Goal: Task Accomplishment & Management: Use online tool/utility

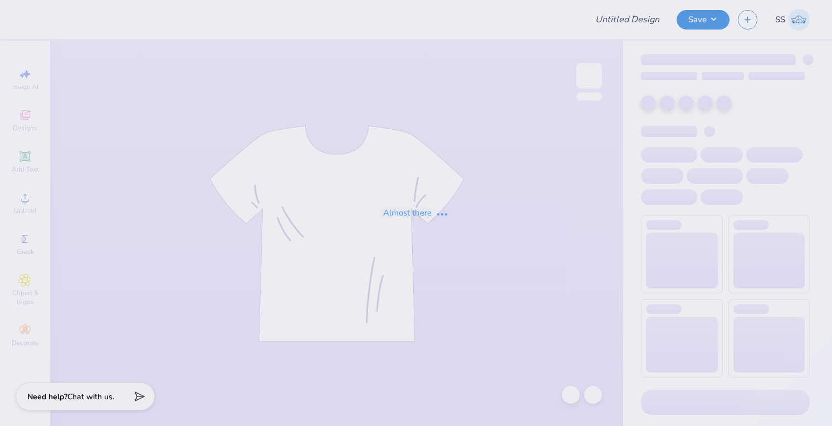
type input "aoii panda hoodie"
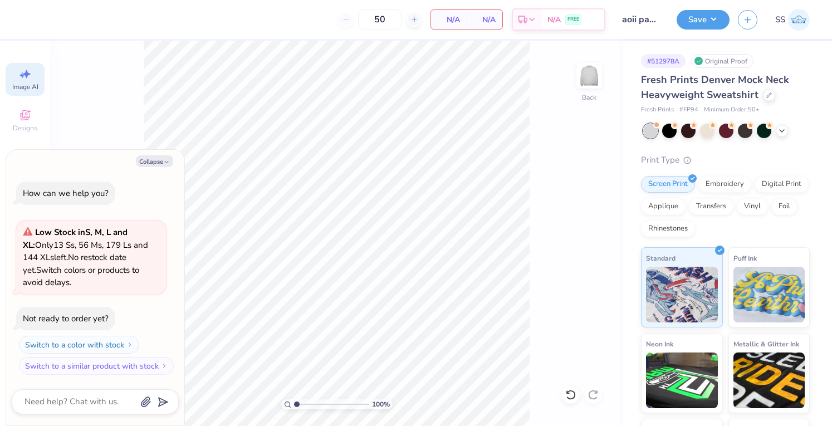
click at [21, 86] on span "Image AI" at bounding box center [25, 86] width 26 height 9
type textarea "x"
select select "4"
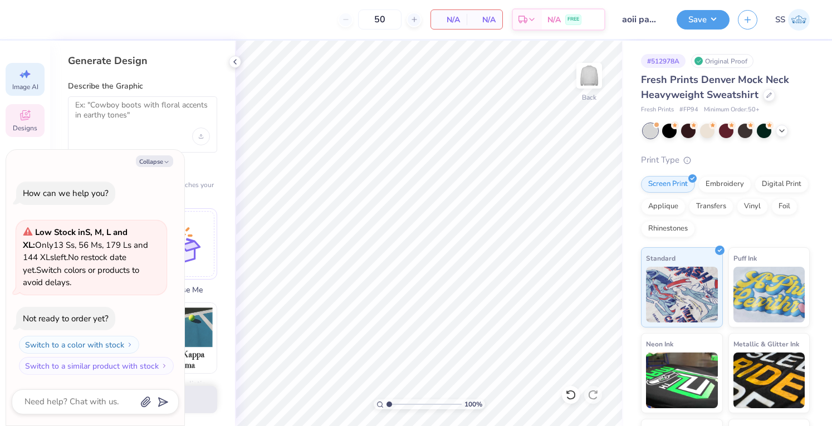
click at [35, 112] on div "Designs" at bounding box center [25, 120] width 39 height 33
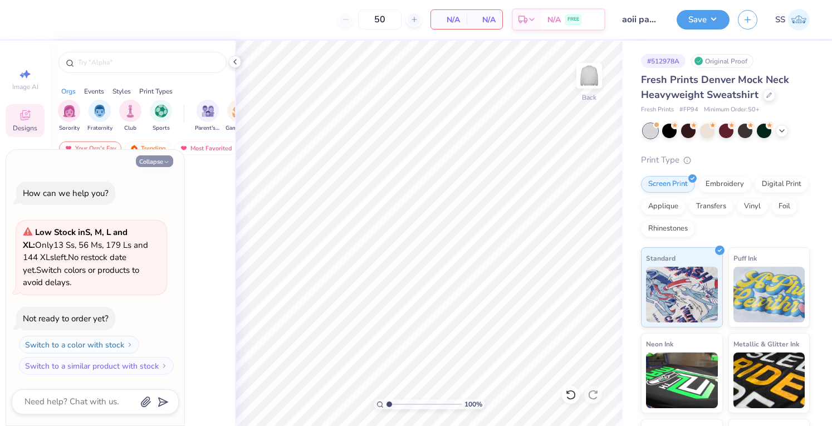
click at [150, 158] on button "Collapse" at bounding box center [154, 161] width 37 height 12
type textarea "x"
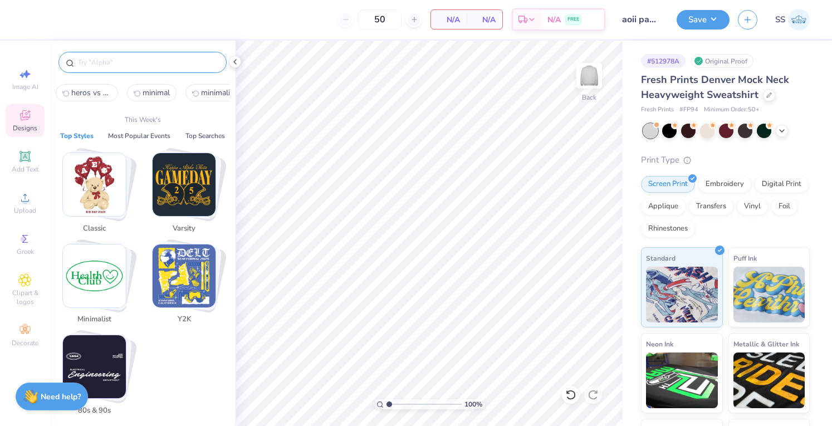
click at [100, 65] on input "text" at bounding box center [148, 62] width 143 height 11
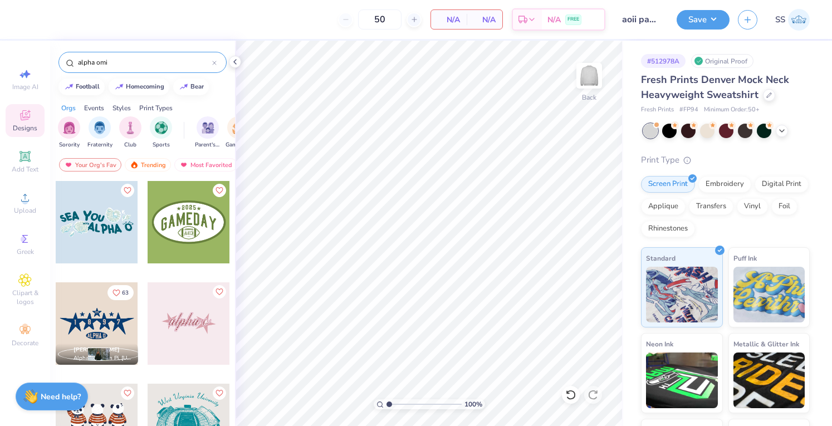
type input "alpha omi"
click at [166, 311] on div at bounding box center [189, 323] width 82 height 82
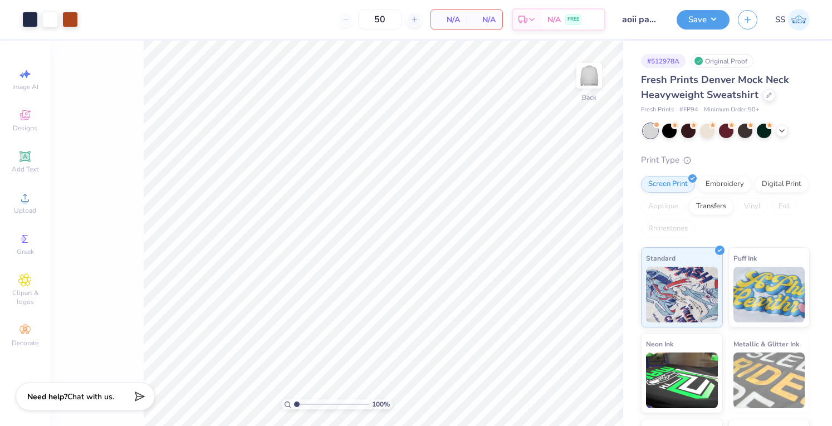
type input "50"
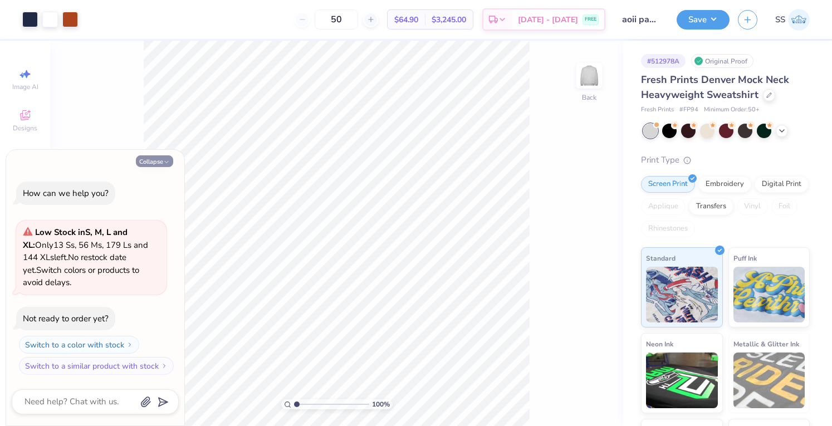
click at [158, 160] on button "Collapse" at bounding box center [154, 161] width 37 height 12
type textarea "x"
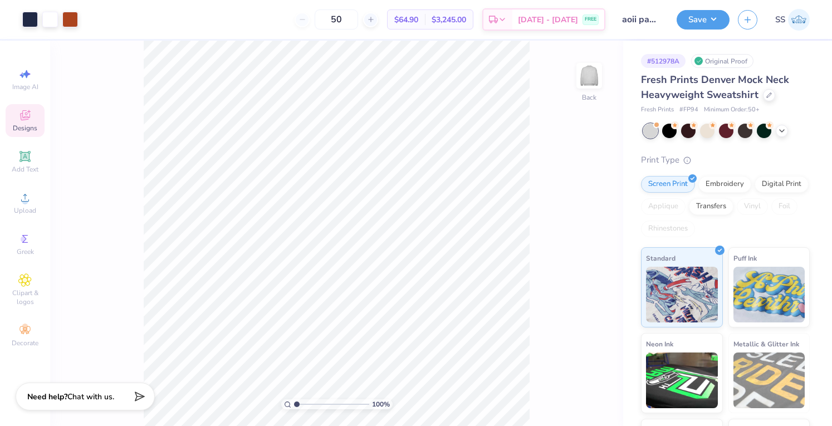
click at [19, 135] on div "Designs" at bounding box center [25, 120] width 39 height 33
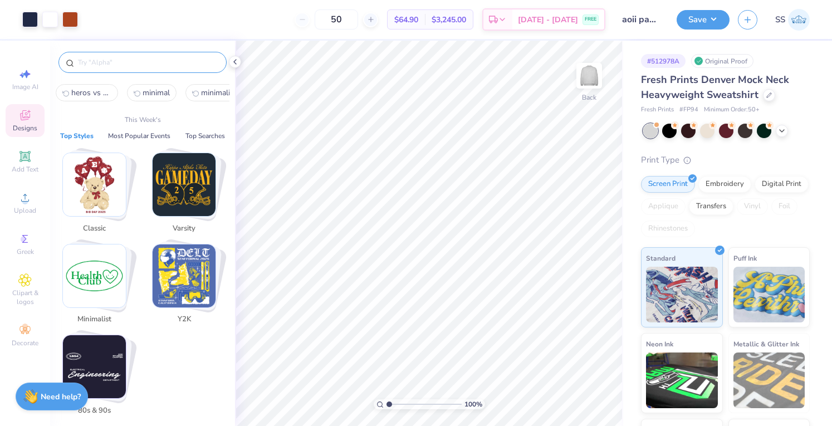
click at [141, 60] on input "text" at bounding box center [148, 62] width 143 height 11
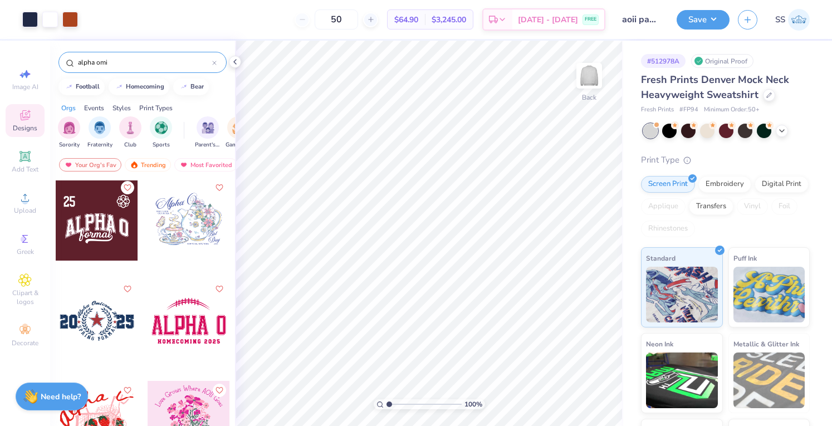
scroll to position [611, 0]
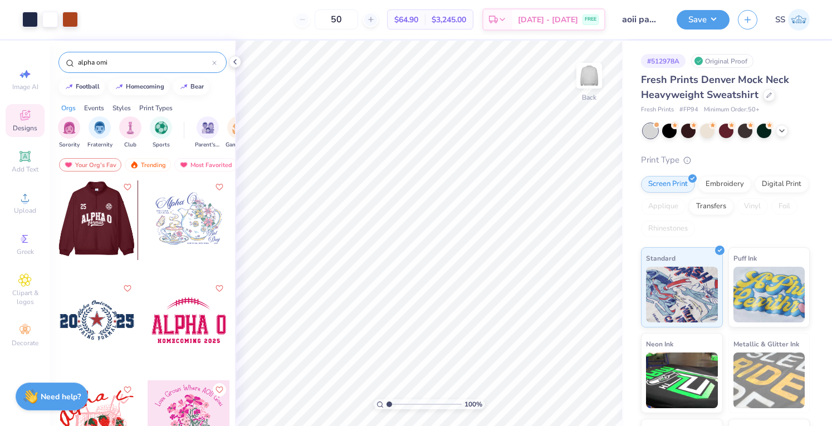
type input "alpha omi"
click at [96, 243] on div at bounding box center [96, 219] width 82 height 82
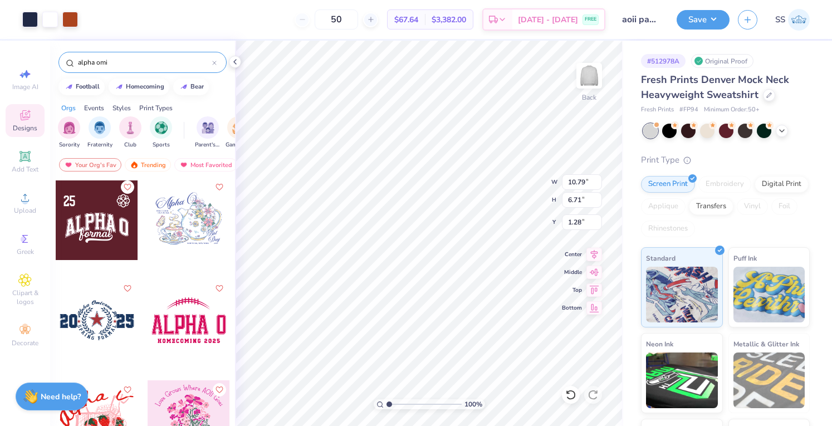
type input "10.79"
type input "6.71"
type input "1.28"
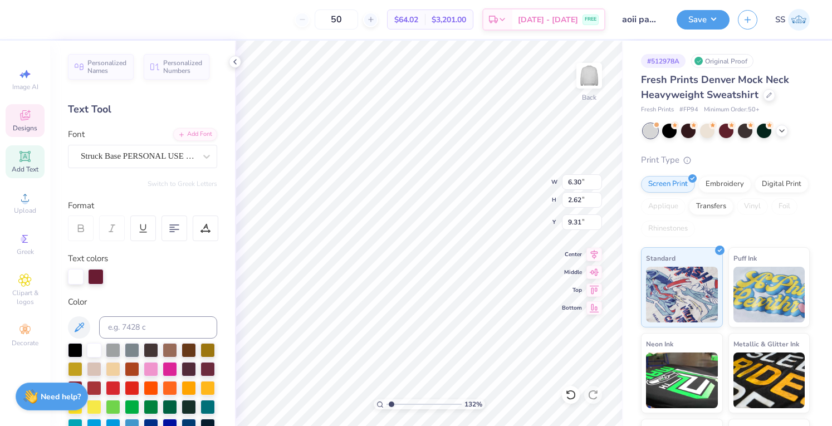
scroll to position [9, 1]
type input "1.31745556066816"
type textarea "20"
type input "1.31745556066816"
type textarea "202"
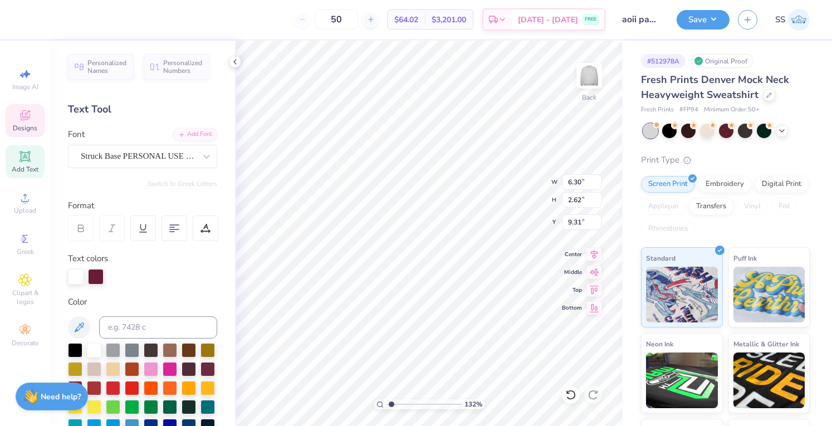
type input "1.31745556066816"
type textarea "20"
type input "1.31745556066816"
type textarea "2"
type input "1.31745556066816"
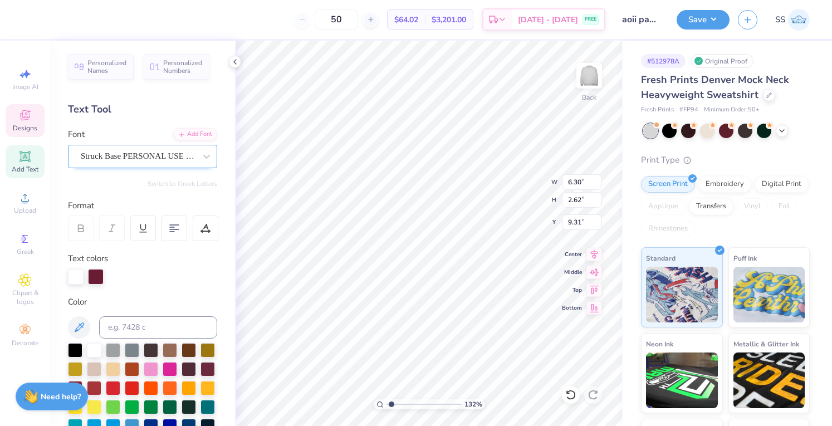
click at [140, 161] on div "Struck Base PERSONAL USE ONLY PERSONAL USE ONLY" at bounding box center [138, 156] width 117 height 17
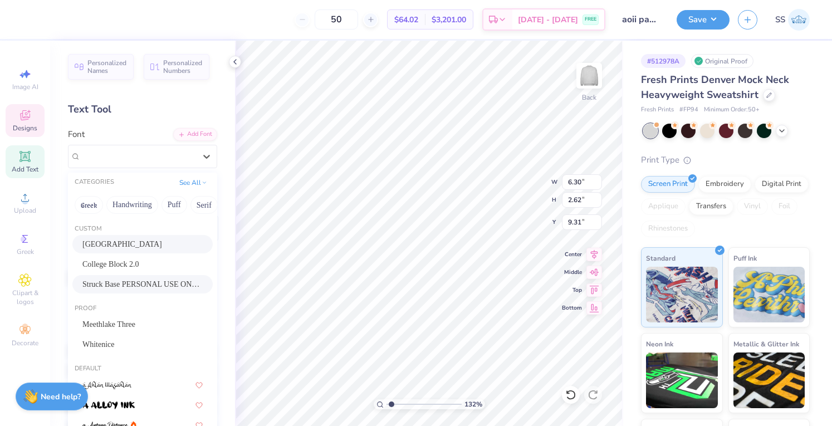
click at [147, 243] on div "Brown College" at bounding box center [142, 244] width 120 height 12
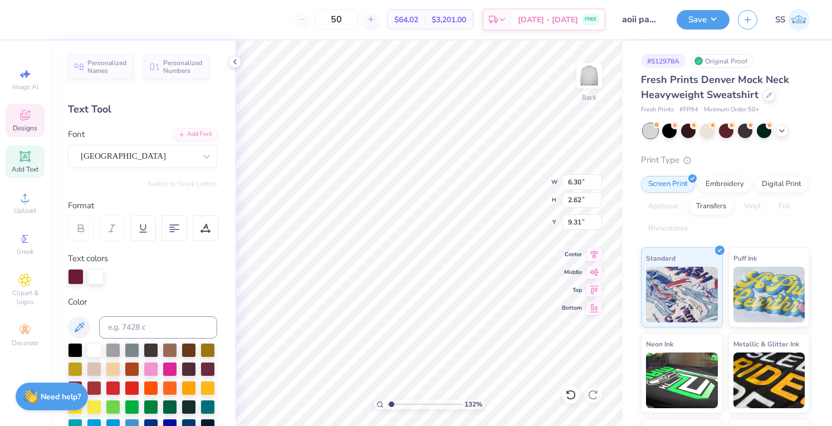
type input "1.31745556066816"
type input "11.66"
type input "4.56"
type input "6.40"
type input "1.31745556066816"
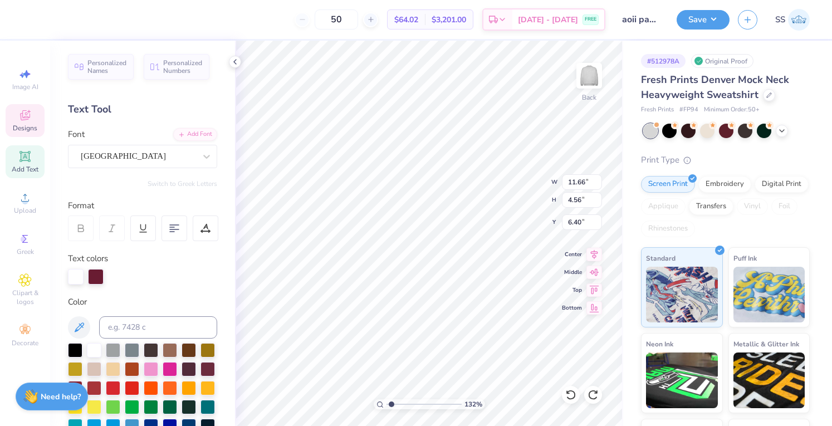
type input "3.00"
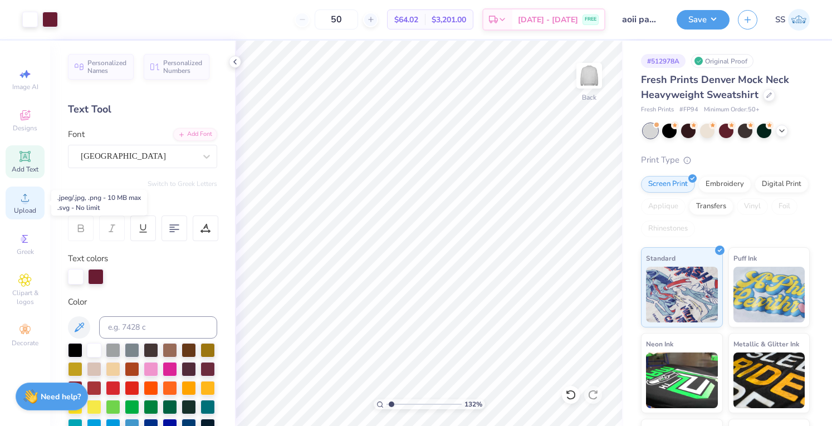
click at [18, 213] on span "Upload" at bounding box center [25, 210] width 22 height 9
click at [19, 156] on icon at bounding box center [24, 156] width 13 height 13
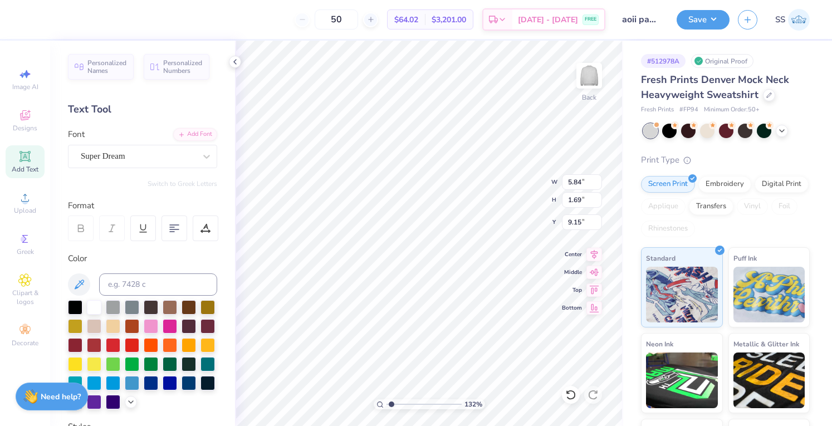
type input "1.31745556066816"
type textarea "20"
type input "1.31745556066816"
type textarea "202"
type input "1.31745556066816"
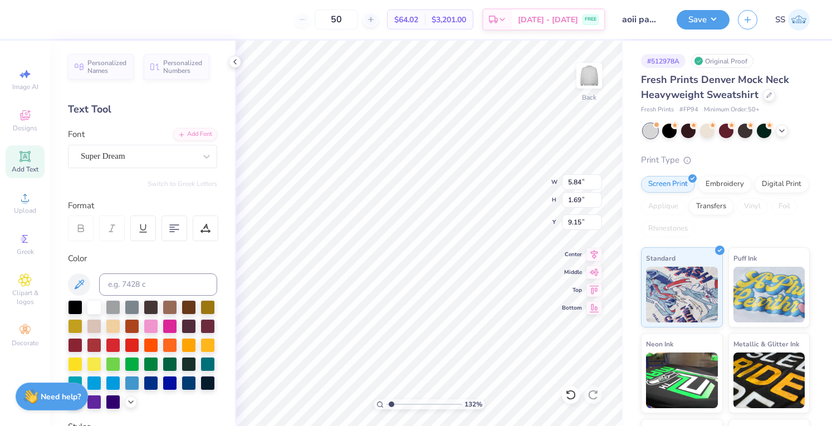
scroll to position [9, 2]
type textarea "2025"
click at [138, 153] on div "Super Dream" at bounding box center [138, 156] width 117 height 17
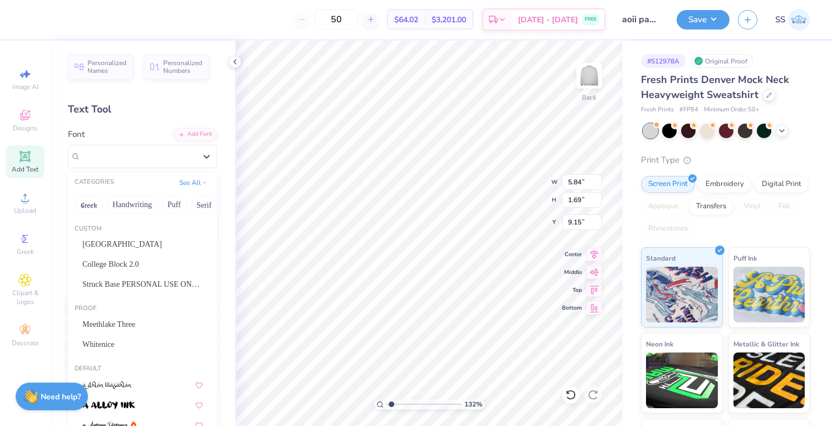
click at [119, 232] on div "Custom" at bounding box center [142, 228] width 149 height 9
click at [117, 242] on span "Brown College" at bounding box center [122, 244] width 80 height 12
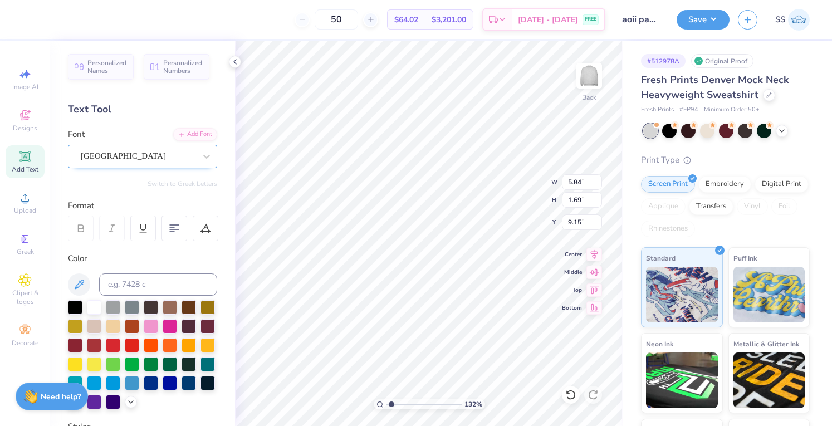
click at [100, 165] on div "Brown College" at bounding box center [142, 156] width 149 height 23
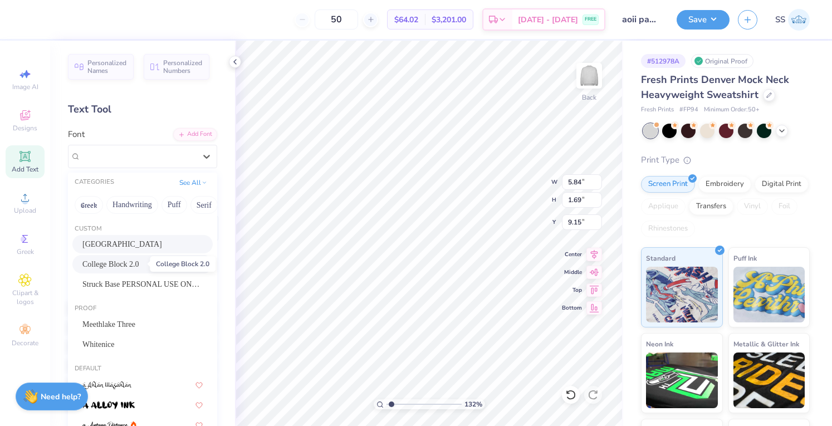
click at [86, 258] on span "College Block 2.0" at bounding box center [110, 264] width 57 height 12
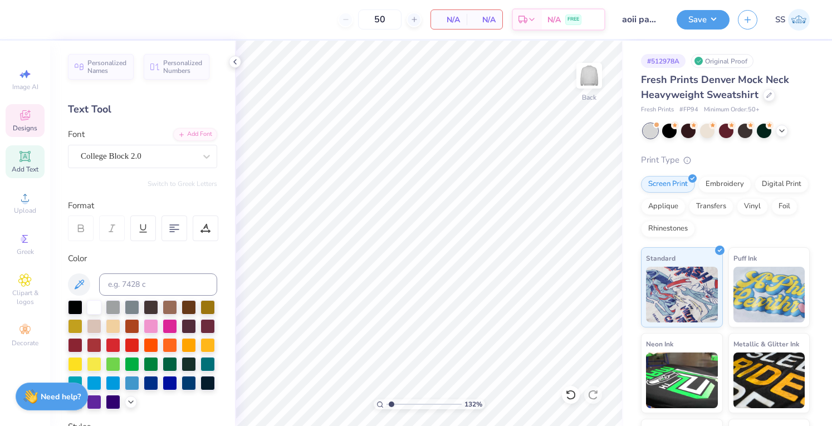
click at [27, 111] on icon at bounding box center [28, 111] width 3 height 3
type input "1.31745556066816"
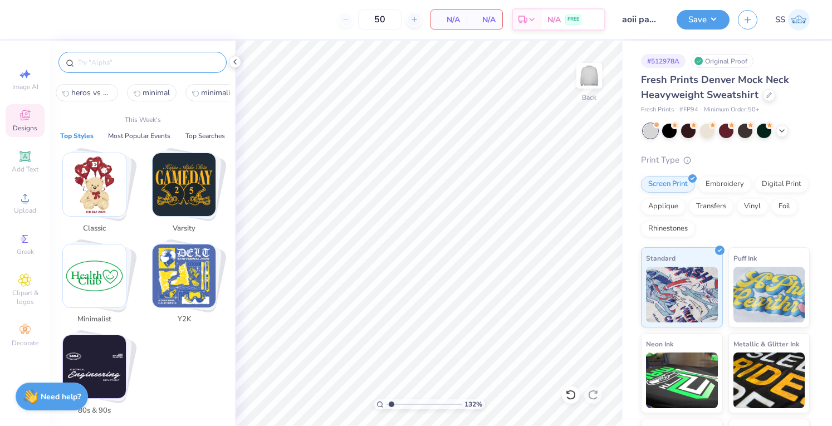
click at [96, 63] on input "text" at bounding box center [148, 62] width 143 height 11
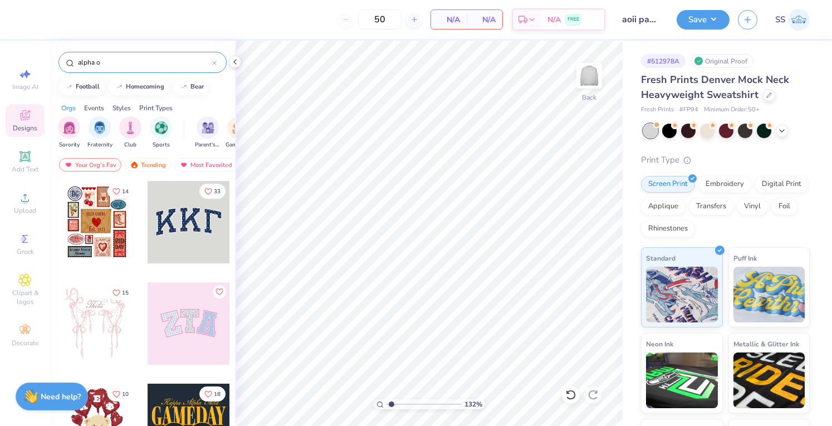
type input "alpha o"
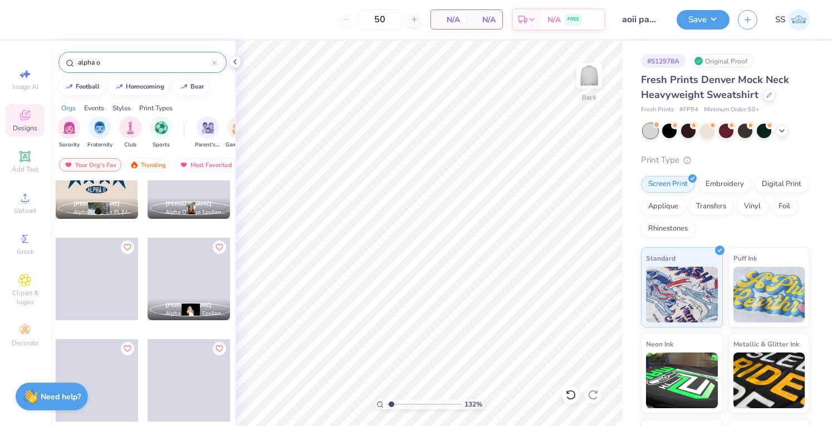
scroll to position [512, 0]
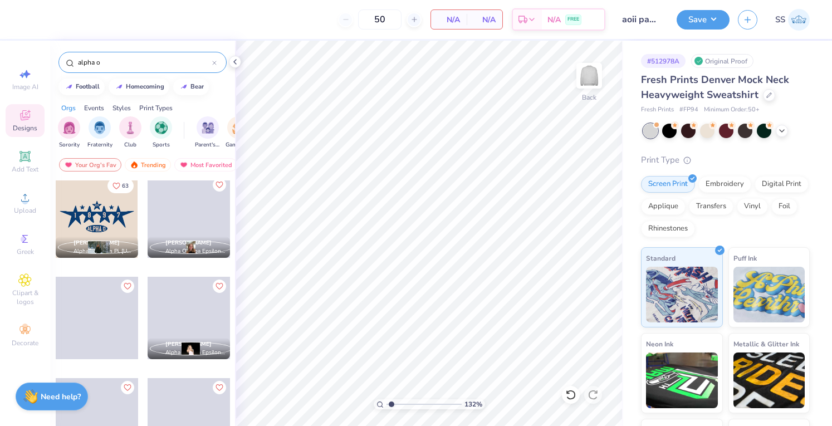
click at [92, 219] on div at bounding box center [97, 216] width 82 height 82
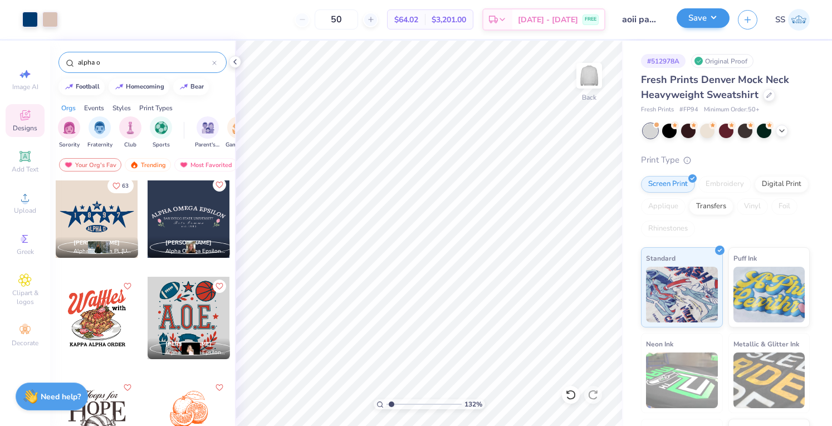
click at [710, 28] on div "Save" at bounding box center [703, 19] width 53 height 19
click at [706, 19] on button "Save" at bounding box center [703, 17] width 53 height 19
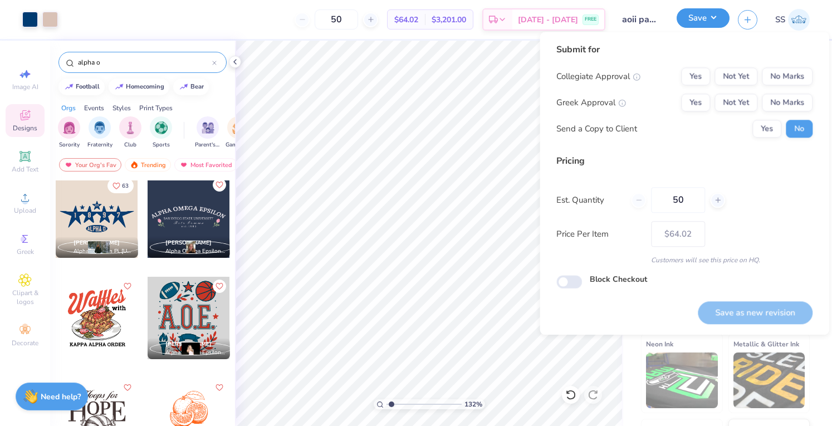
type input "1.31745556066816"
click at [774, 85] on button "No Marks" at bounding box center [787, 76] width 51 height 18
click at [775, 95] on button "No Marks" at bounding box center [787, 103] width 51 height 18
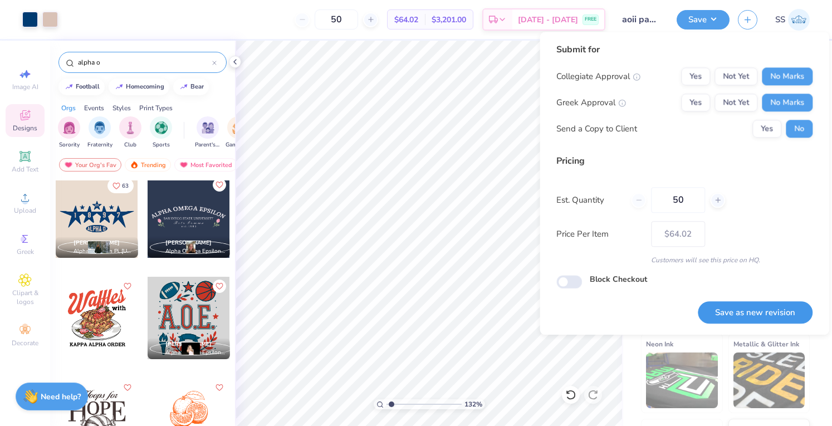
click at [737, 305] on button "Save as new revision" at bounding box center [755, 312] width 115 height 23
type input "$64.02"
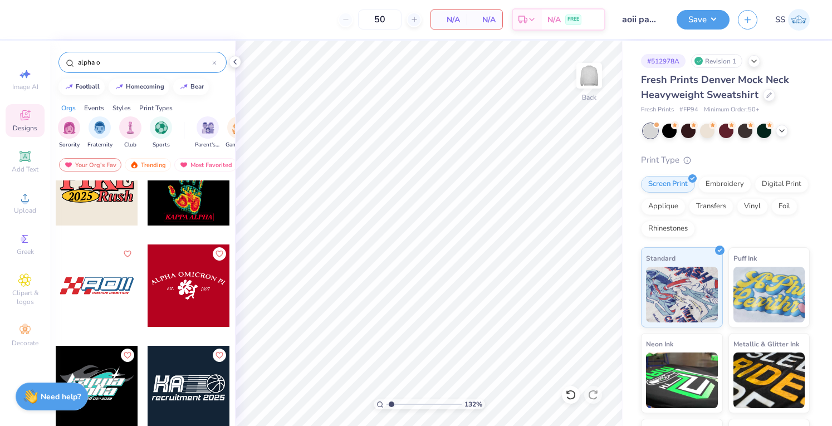
scroll to position [2370, 0]
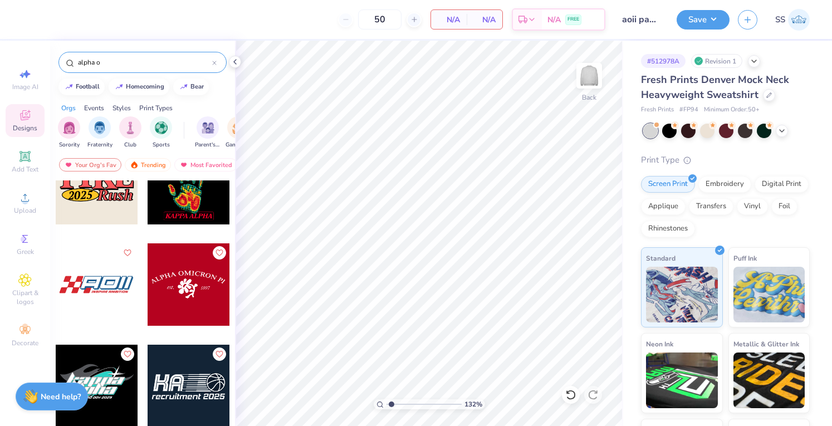
click at [100, 290] on div at bounding box center [13, 284] width 247 height 82
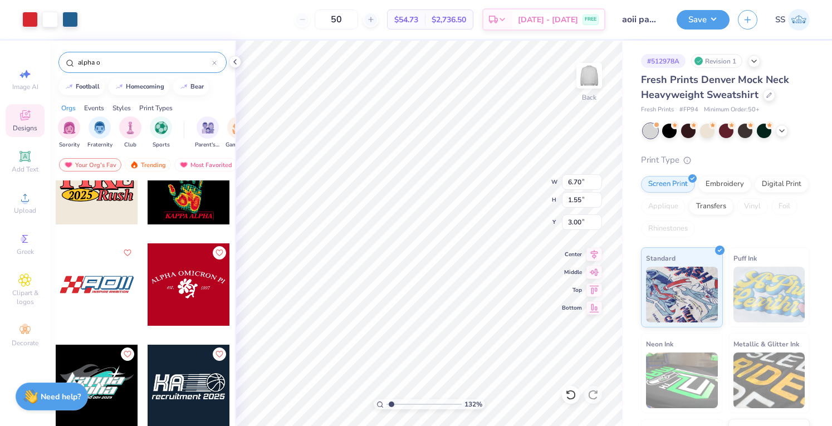
click at [622, 133] on div "132 % Back W 6.70 6.70 " H 1.55 1.55 " Y 3.00 3.00 " Center Middle Top Bottom" at bounding box center [429, 233] width 388 height 385
click at [670, 123] on div at bounding box center [669, 130] width 14 height 14
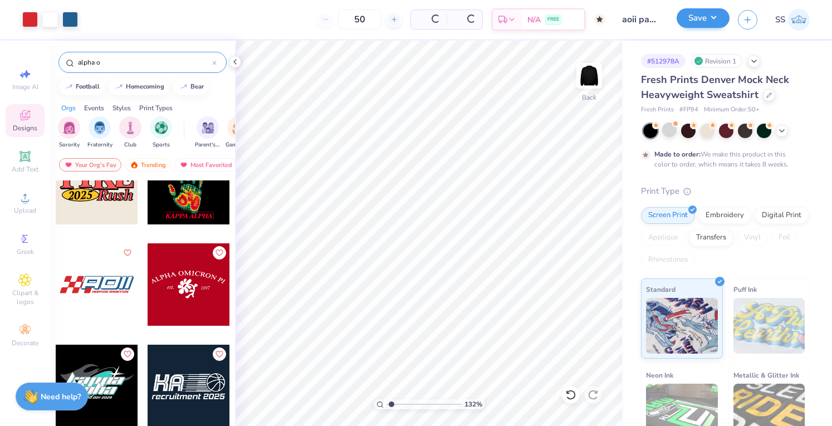
type input "1.31745556066816"
type textarea "x"
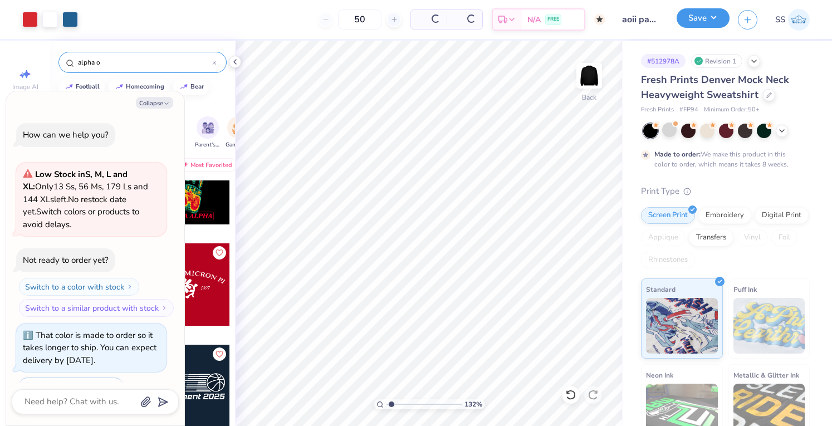
click at [696, 18] on button "Save" at bounding box center [703, 17] width 53 height 19
type input "1.31745556066816"
type textarea "x"
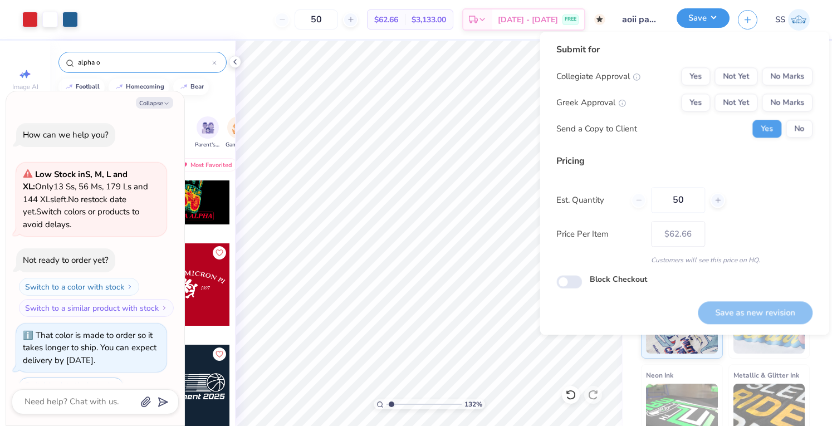
scroll to position [46, 0]
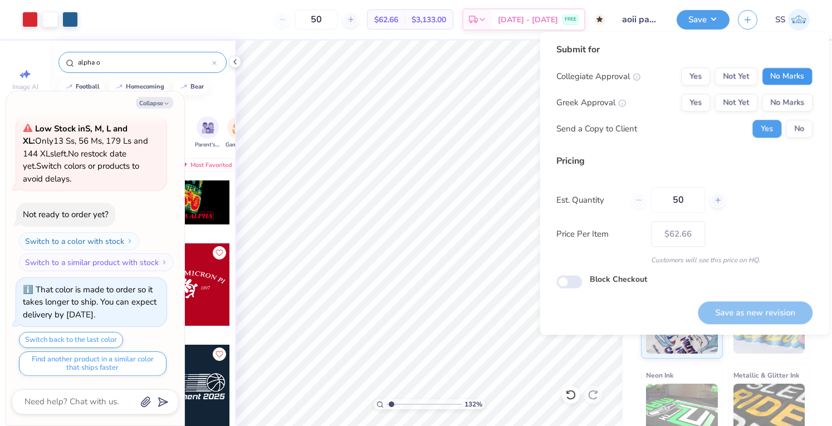
click at [783, 70] on button "No Marks" at bounding box center [787, 76] width 51 height 18
click at [792, 95] on button "No Marks" at bounding box center [787, 103] width 51 height 18
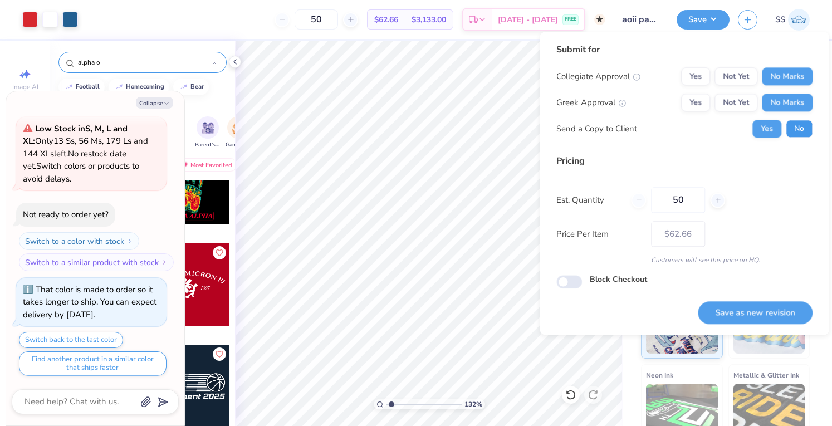
click at [798, 124] on button "No" at bounding box center [799, 129] width 27 height 18
type input "1.31745556066816"
type textarea "x"
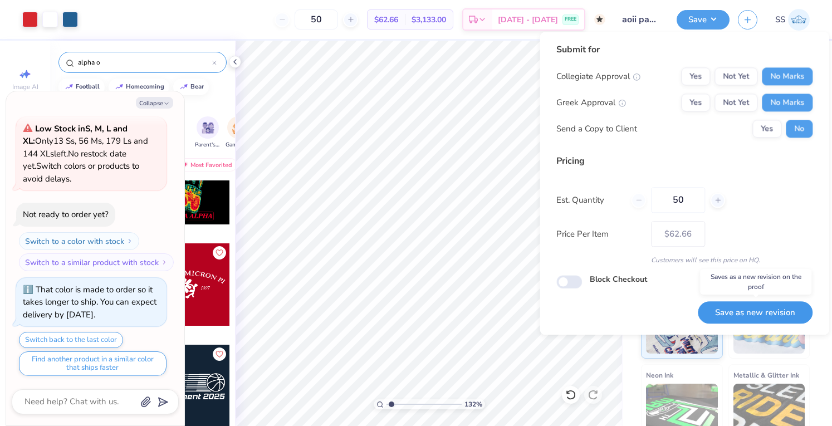
click at [741, 315] on button "Save as new revision" at bounding box center [755, 312] width 115 height 23
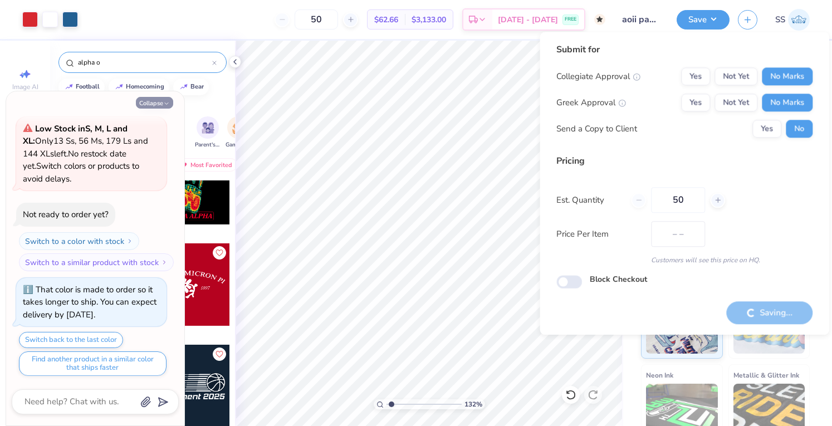
type input "$62.66"
click at [166, 98] on button "Collapse" at bounding box center [154, 103] width 37 height 12
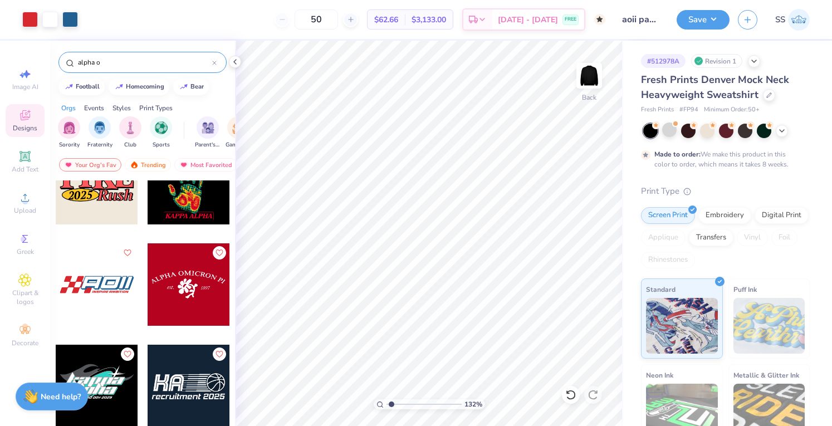
type textarea "x"
click at [694, 21] on button "Save" at bounding box center [703, 17] width 53 height 19
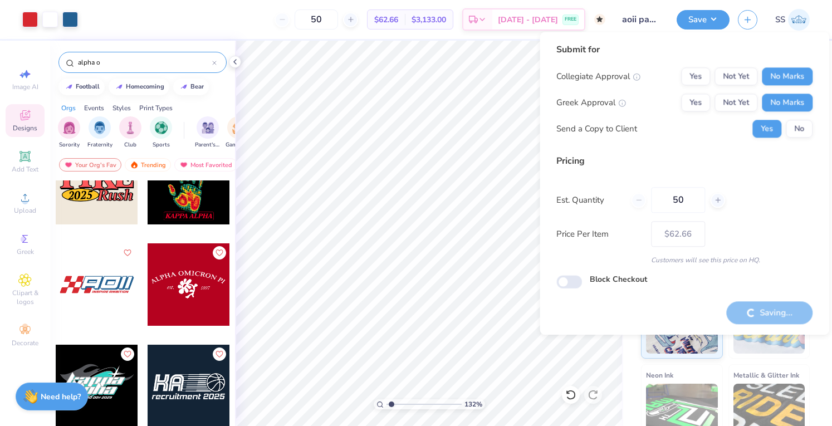
type input "1.31745556066816"
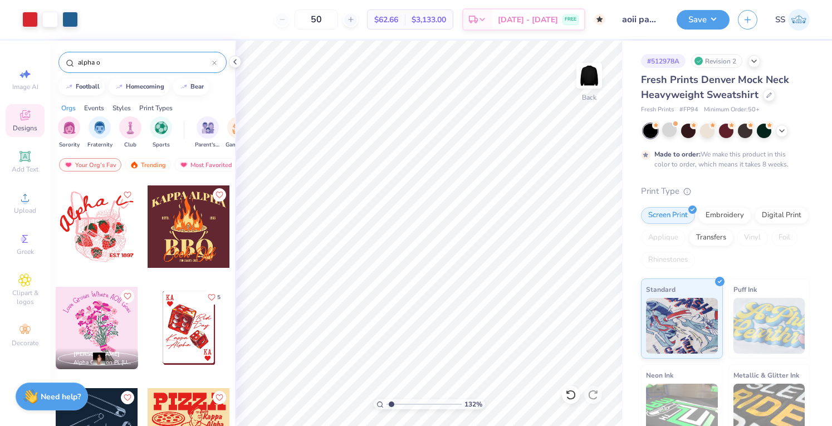
click at [168, 68] on div "alpha o" at bounding box center [142, 62] width 168 height 21
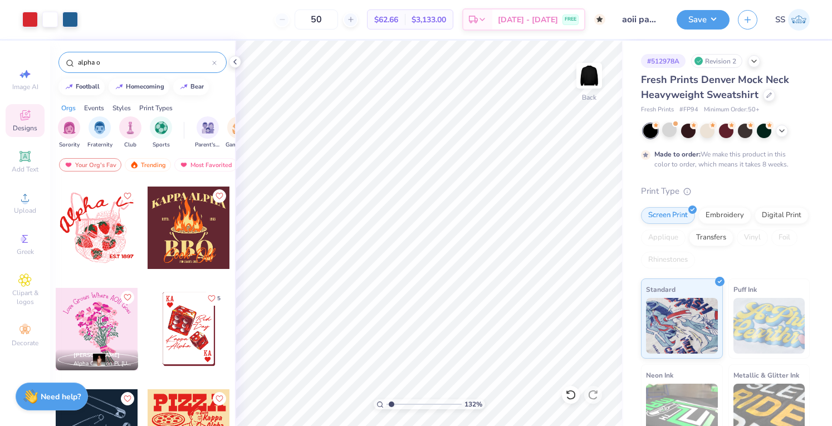
scroll to position [2020, 0]
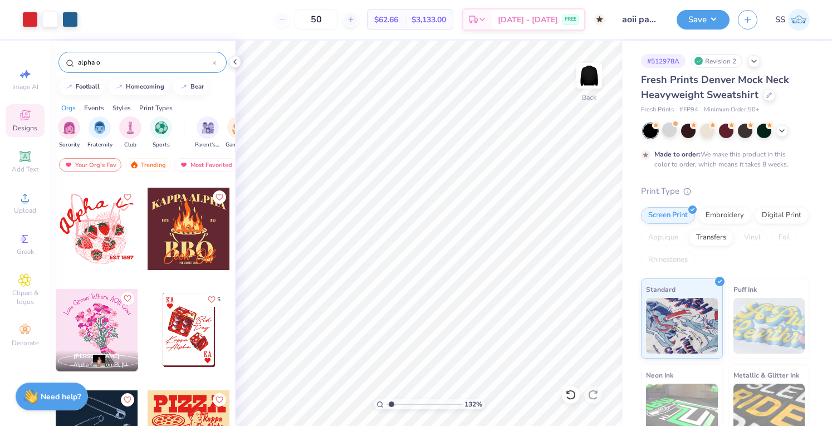
click at [155, 62] on input "alpha o" at bounding box center [144, 62] width 135 height 11
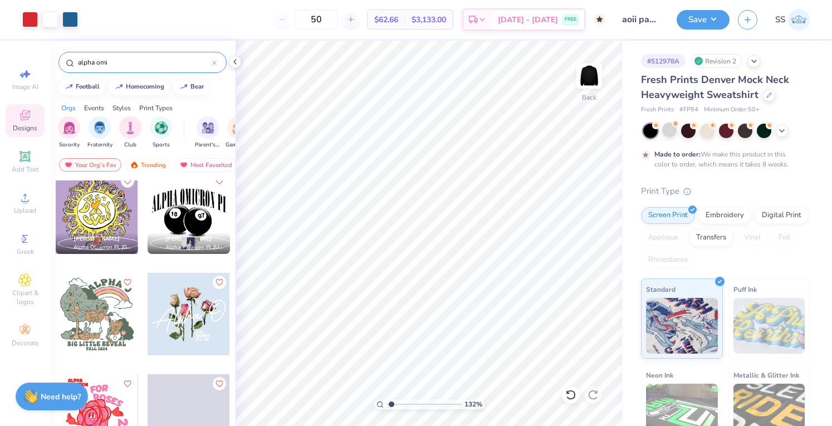
scroll to position [1001, 0]
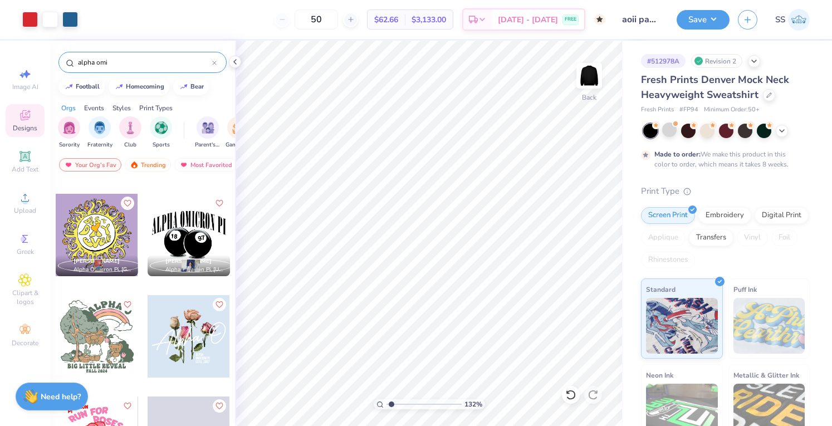
type input "alpha omi"
click at [180, 222] on div at bounding box center [189, 235] width 82 height 82
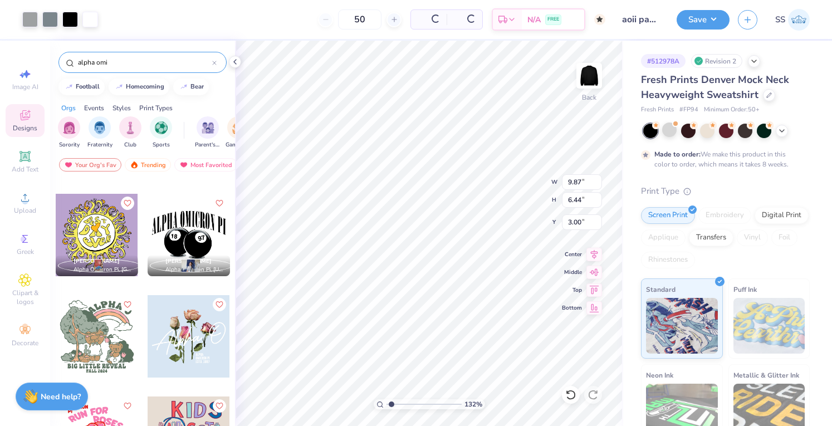
type input "1.31745556066816"
type input "6.70"
type input "1.55"
click at [777, 126] on icon at bounding box center [781, 129] width 9 height 9
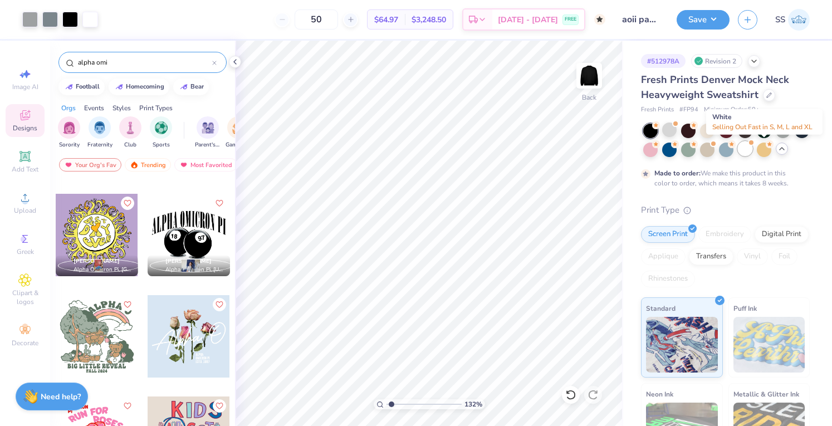
click at [752, 151] on div at bounding box center [745, 148] width 14 height 14
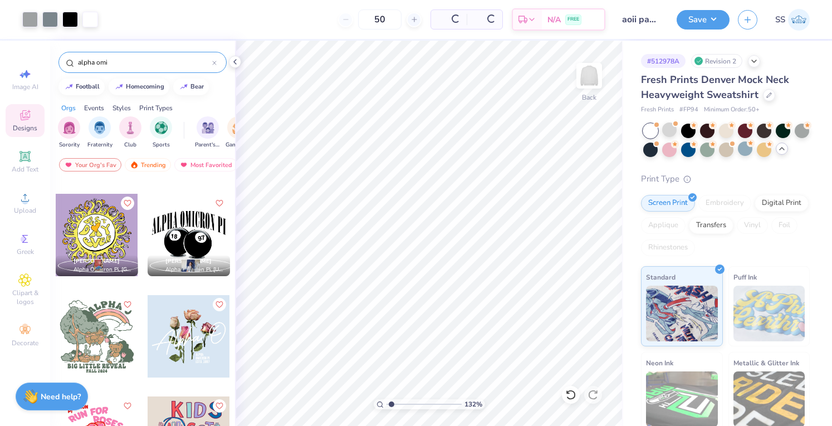
type input "1.31745556066816"
type textarea "x"
type input "1.31745556066816"
type textarea "x"
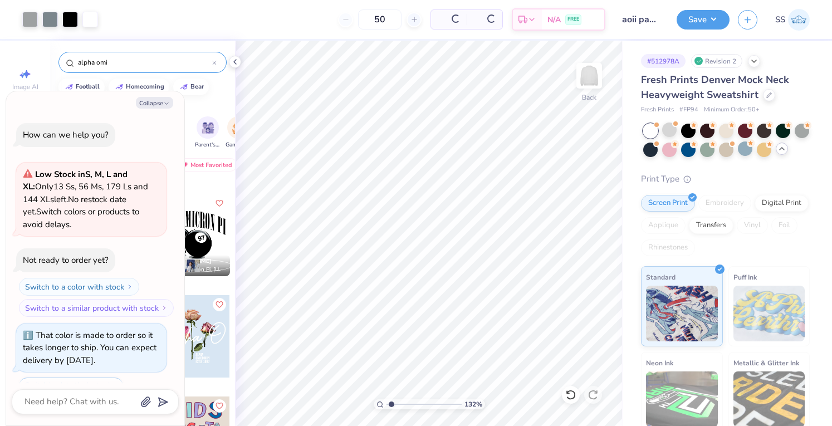
type input "1.31745556066816"
type textarea "x"
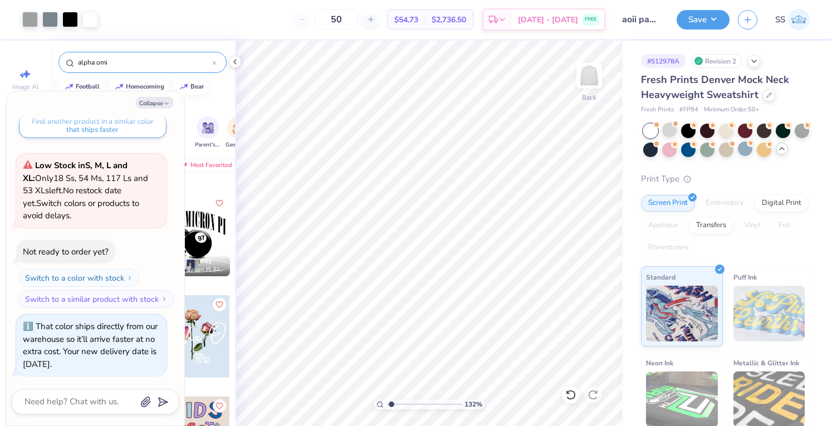
type input "1.31745556066816"
type textarea "x"
type input "1.31745556066816"
type textarea "x"
type input "3.19"
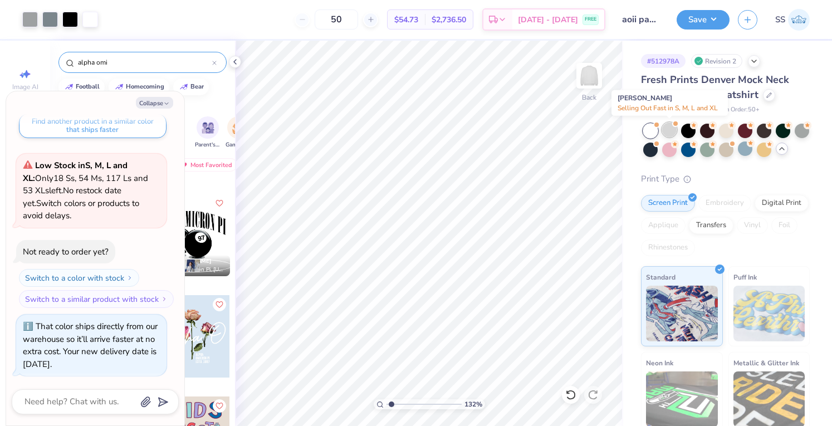
click at [662, 126] on div at bounding box center [669, 130] width 14 height 14
type input "1.31745556066816"
type textarea "x"
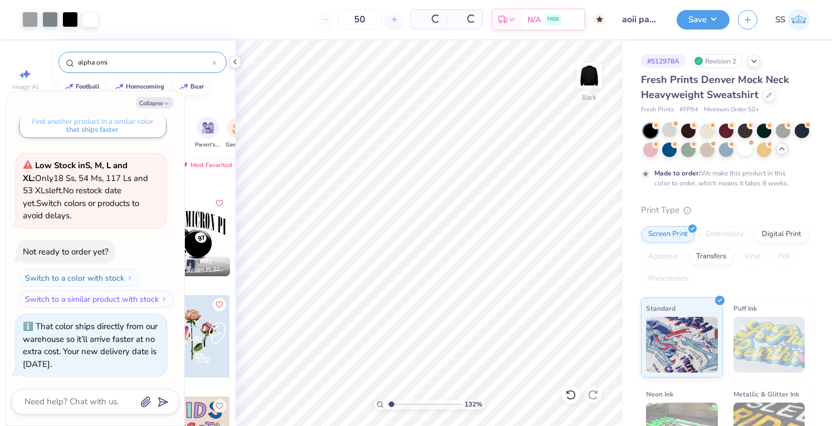
type input "1.31745556066816"
type textarea "x"
type input "1.31745556066816"
type textarea "x"
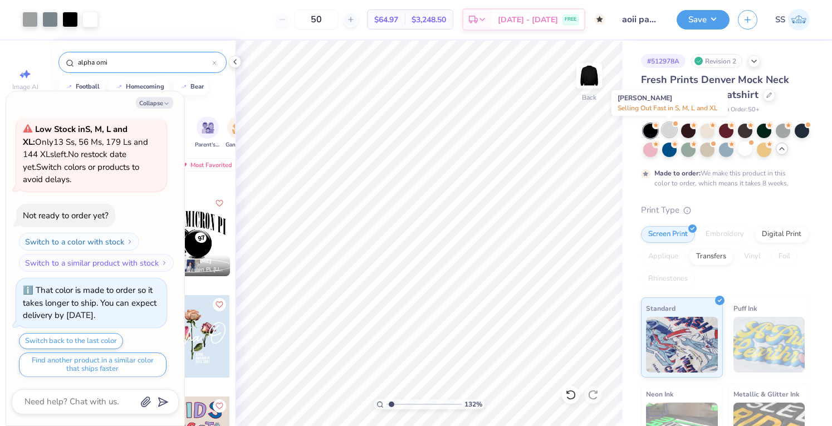
click at [670, 128] on div at bounding box center [669, 130] width 14 height 14
type input "1.31745556066816"
type textarea "x"
type input "1.31745556066816"
type textarea "x"
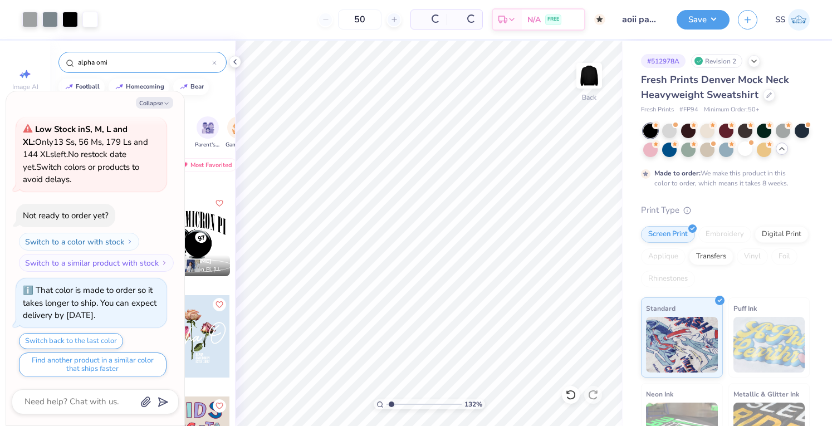
type input "1.31745556066816"
type textarea "x"
click at [683, 21] on button "Save" at bounding box center [703, 17] width 53 height 19
type input "1.31745556066816"
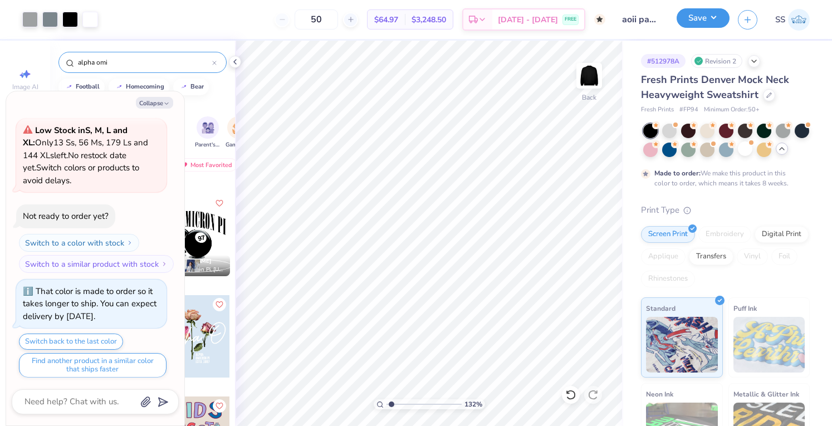
type textarea "x"
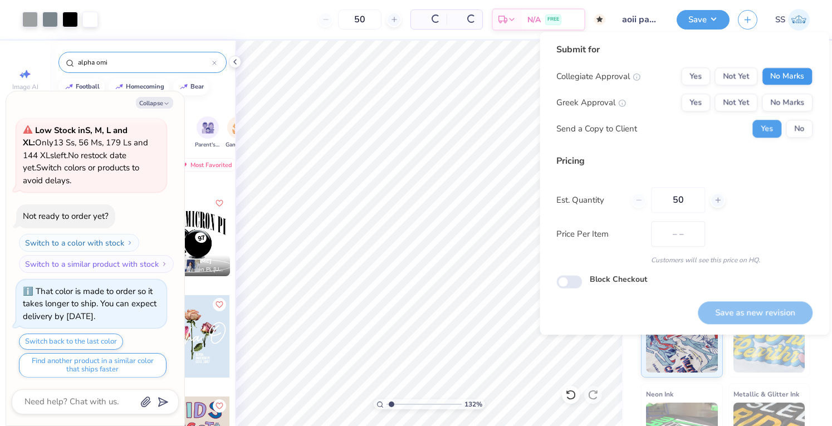
type input "$64.97"
click at [790, 82] on button "No Marks" at bounding box center [787, 76] width 51 height 18
click at [802, 112] on div "Collegiate Approval Yes Not Yet No Marks Greek Approval Yes Not Yet No Marks Se…" at bounding box center [684, 102] width 256 height 70
click at [802, 109] on button "No Marks" at bounding box center [787, 103] width 51 height 18
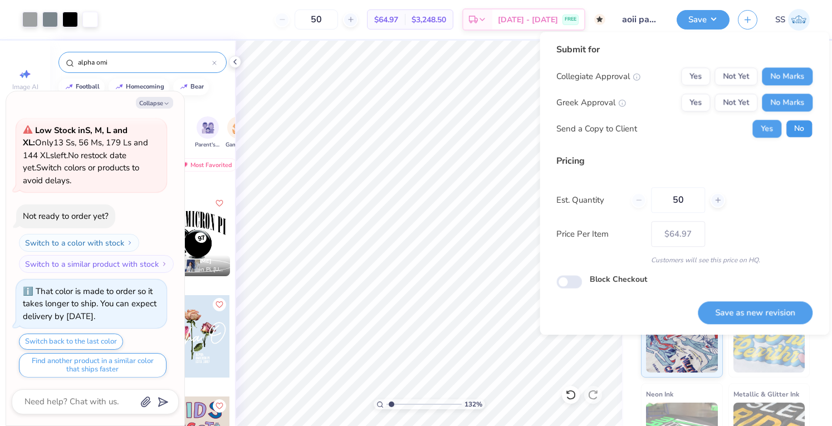
click at [809, 126] on button "No" at bounding box center [799, 129] width 27 height 18
type input "1.31745556066816"
type textarea "x"
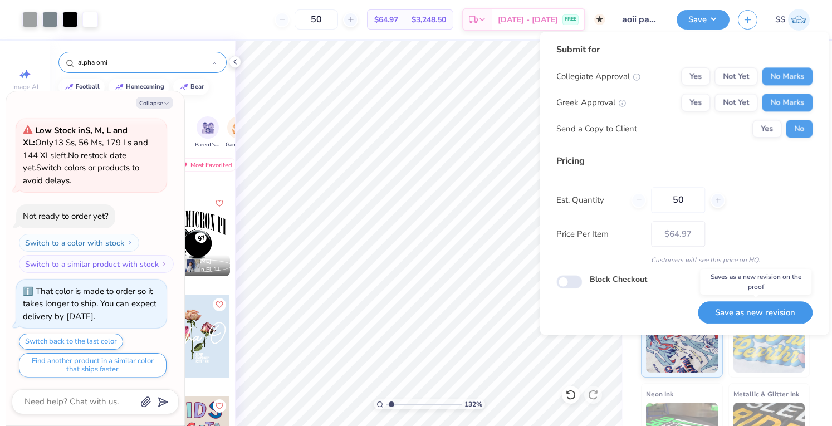
click at [766, 312] on button "Save as new revision" at bounding box center [755, 312] width 115 height 23
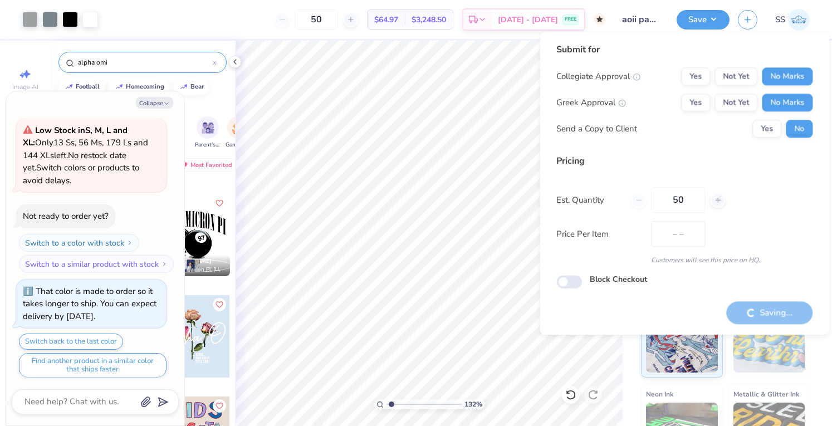
type input "$64.97"
type input "1.31745556066816"
type textarea "x"
type input "1.31745556066816"
type textarea "x"
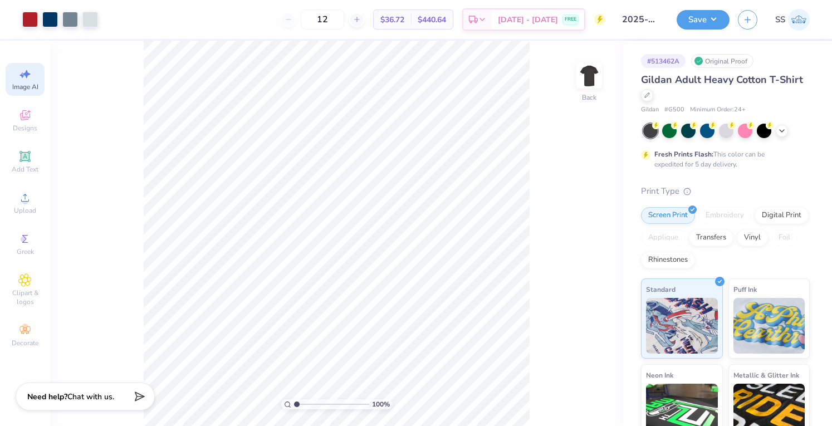
click at [31, 82] on div "Image AI" at bounding box center [25, 79] width 39 height 33
select select "4"
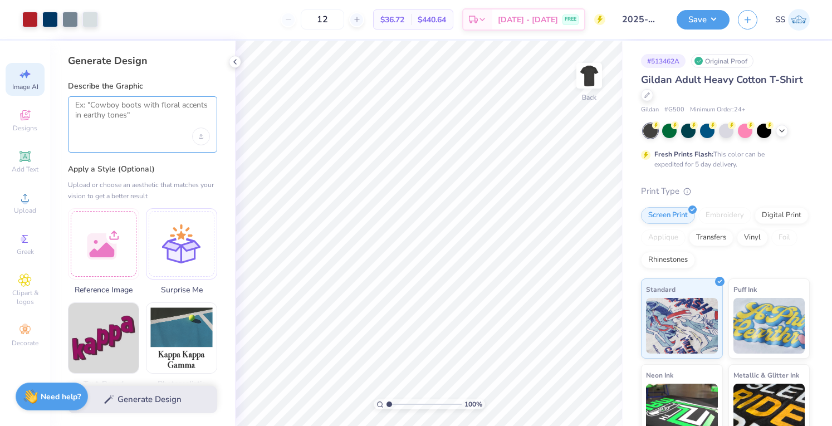
click at [133, 122] on textarea at bounding box center [142, 114] width 135 height 28
paste textarea "1. Modern Badge Style Circular badge with “Howard University NSBE” wrapped arou…"
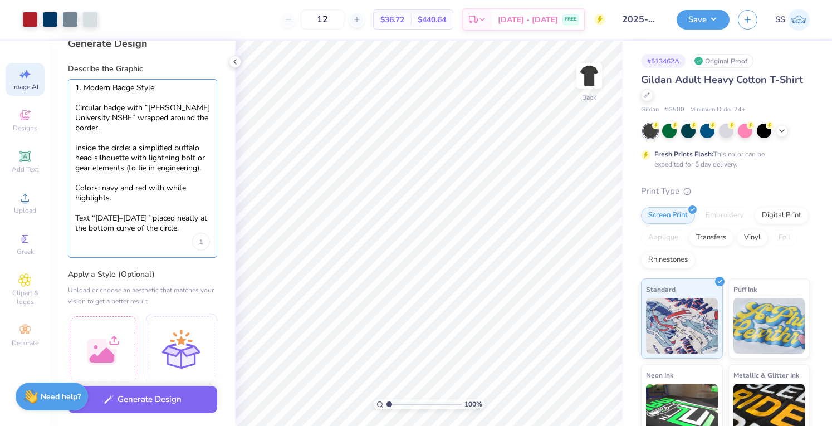
scroll to position [17, 0]
click at [85, 89] on textarea "1. Modern Badge Style Circular badge with “Howard University NSBE” wrapped arou…" at bounding box center [142, 159] width 135 height 150
type textarea "Modern Badge Style Circular badge with “Howard University NSBE” wrapped around …"
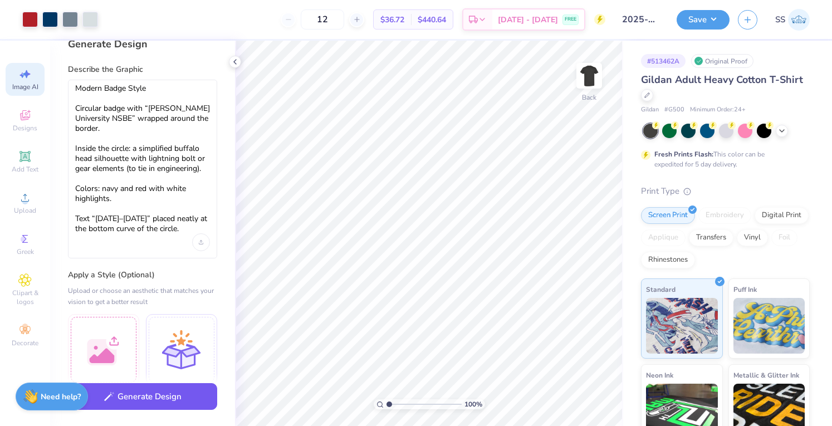
click at [130, 402] on button "Generate Design" at bounding box center [142, 396] width 149 height 27
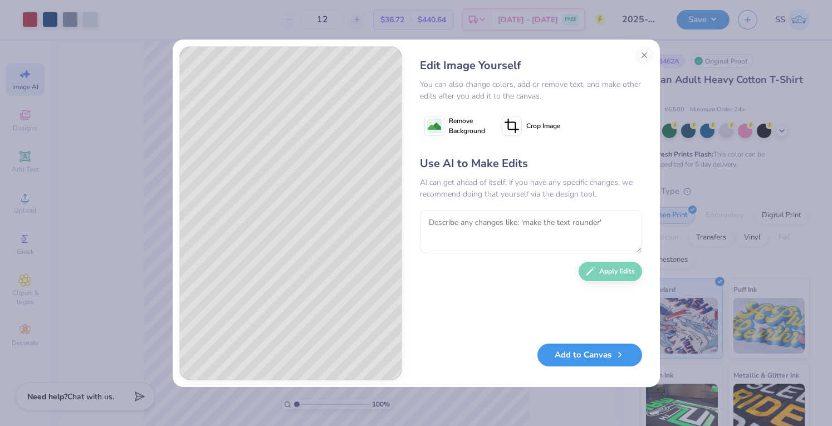
click at [585, 364] on button "Add to Canvas" at bounding box center [589, 355] width 105 height 23
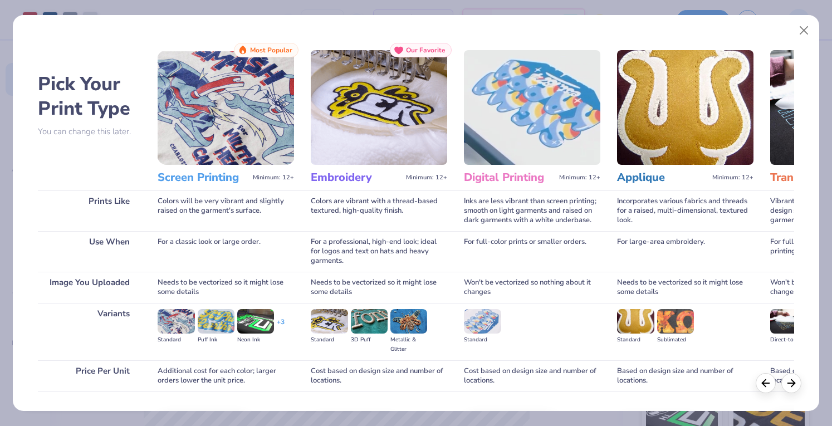
scroll to position [73, 0]
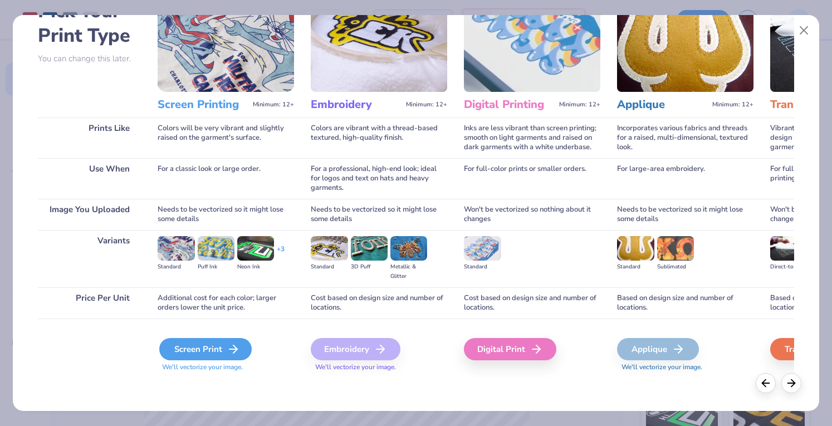
click at [190, 354] on div "Screen Print" at bounding box center [205, 349] width 92 height 22
click at [216, 343] on div "Screen Print" at bounding box center [205, 349] width 92 height 22
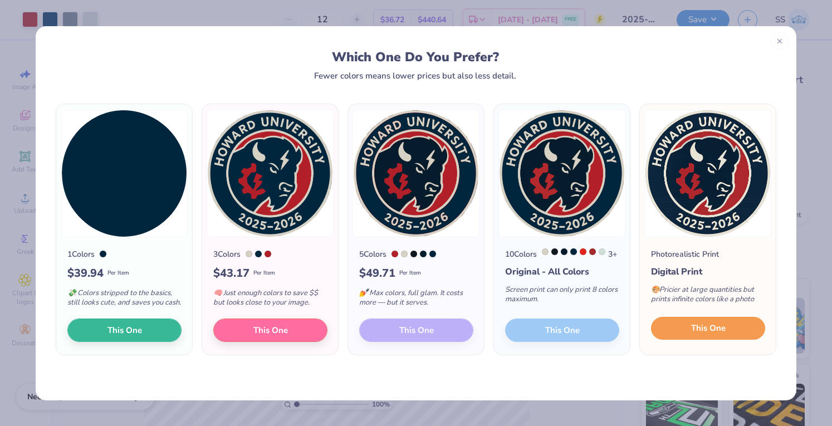
click at [725, 328] on button "This One" at bounding box center [708, 328] width 114 height 23
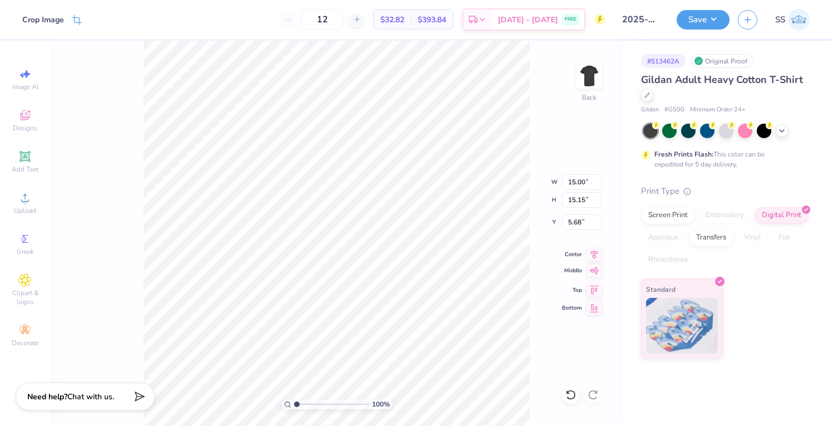
type input "6.40"
type input "6.47"
type input "14.36"
type input "13.72"
type input "11.89"
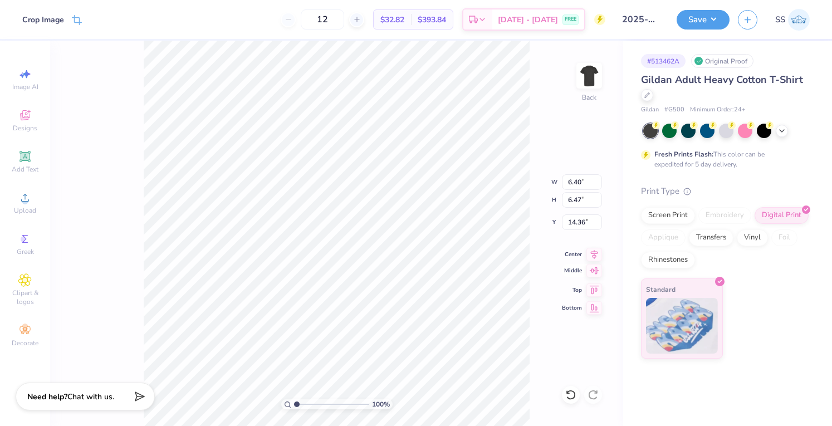
type input "4.23"
click at [25, 174] on div "Add Text" at bounding box center [25, 161] width 39 height 33
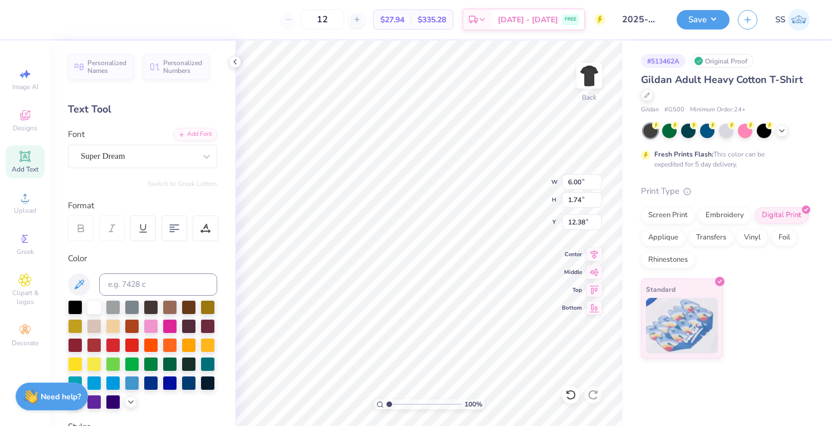
paste textarea "National Society of Black Engineers"
type textarea "National Society of Black Engineers"
click at [99, 150] on div "Super Dream" at bounding box center [138, 156] width 117 height 17
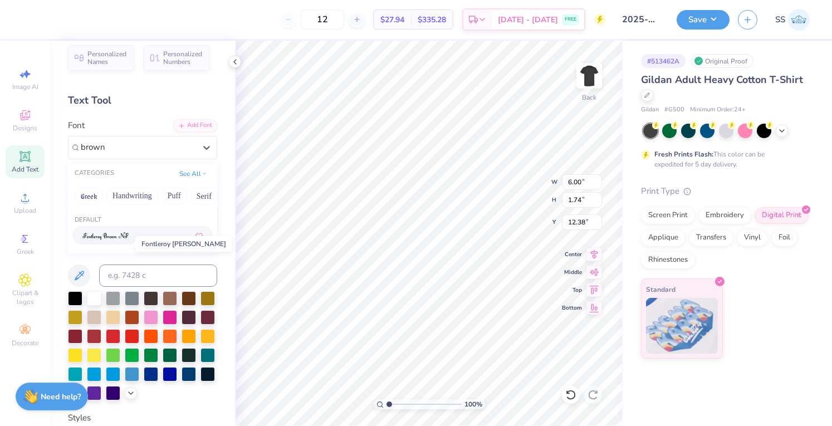
scroll to position [0, 0]
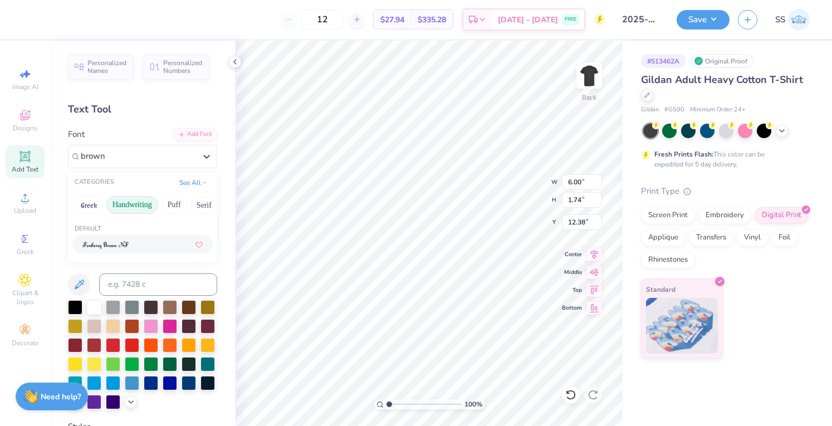
click at [155, 203] on button "Handwriting" at bounding box center [132, 205] width 52 height 18
click at [169, 203] on button "Puff" at bounding box center [175, 205] width 26 height 18
click at [150, 208] on button "Serif" at bounding box center [153, 205] width 27 height 18
click at [168, 204] on div "Greek Handwriting Puff Serif Bold Calligraphy Retro Sans Serif Minimal Fantasy …" at bounding box center [142, 205] width 149 height 25
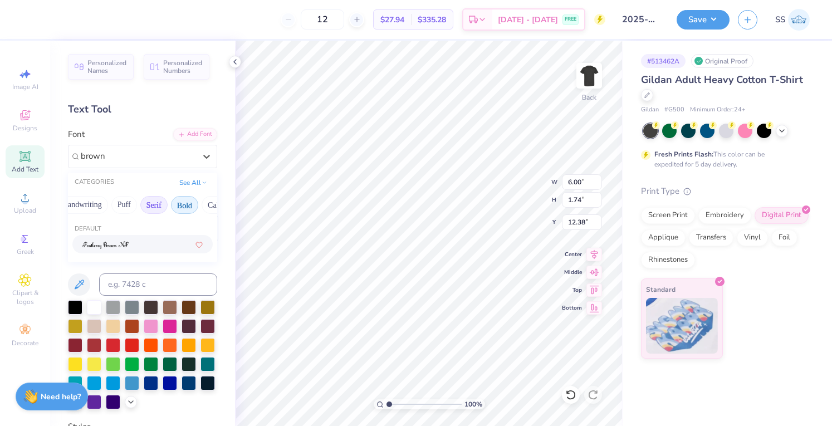
click at [176, 201] on button "Bold" at bounding box center [184, 205] width 27 height 18
click at [176, 201] on button "Calligraphy" at bounding box center [159, 205] width 49 height 18
click at [176, 201] on button "Sans Serif" at bounding box center [189, 205] width 48 height 18
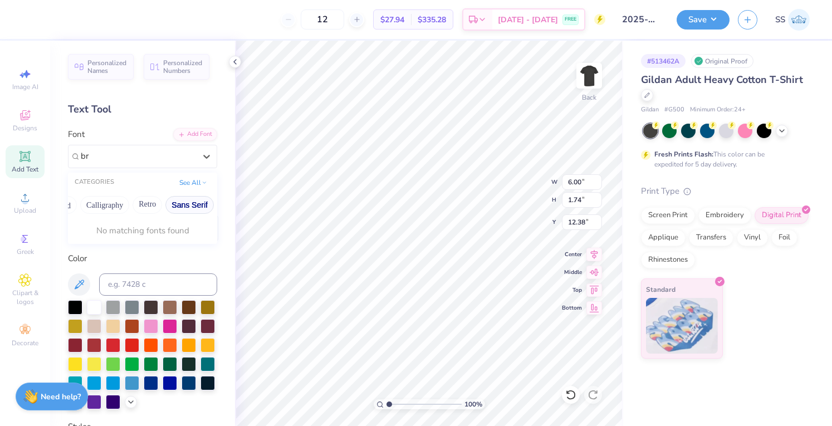
type input "b"
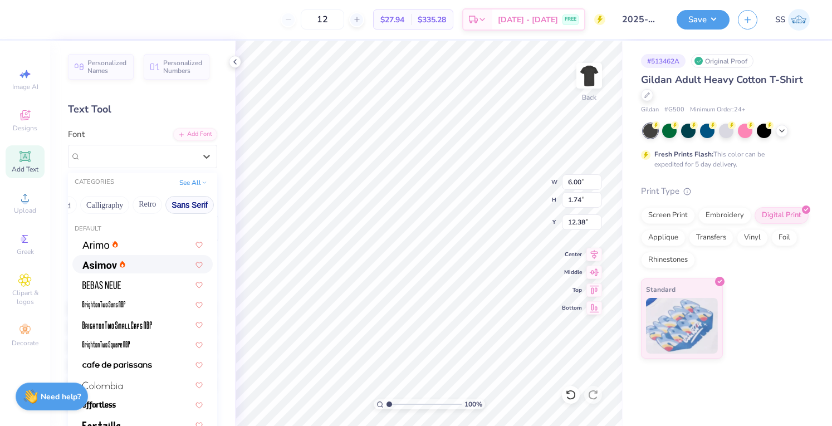
click at [123, 258] on div at bounding box center [103, 264] width 43 height 12
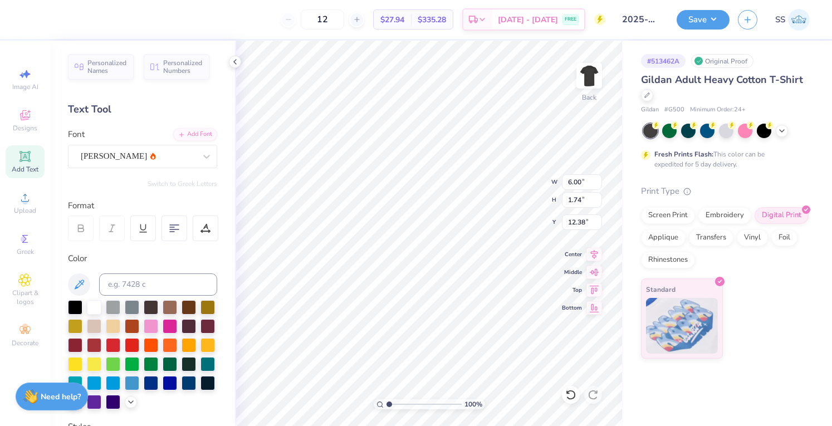
scroll to position [9, 9]
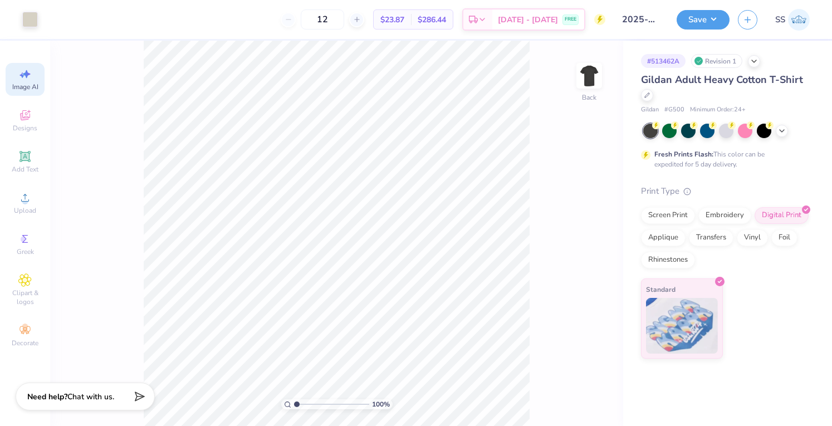
click at [25, 85] on span "Image AI" at bounding box center [25, 86] width 26 height 9
select select "4"
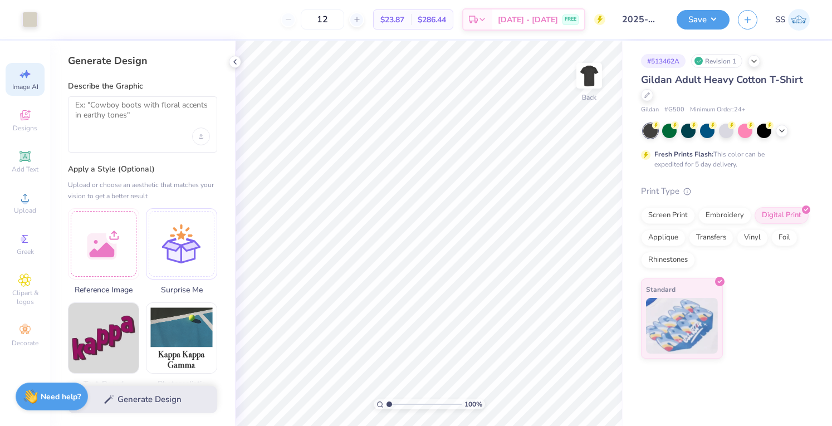
click at [146, 133] on div at bounding box center [142, 124] width 149 height 56
click at [135, 123] on textarea at bounding box center [142, 114] width 135 height 28
paste textarea "3. Minimalist Tech-Inspired Buffalo outlined with geometric lines (almost like …"
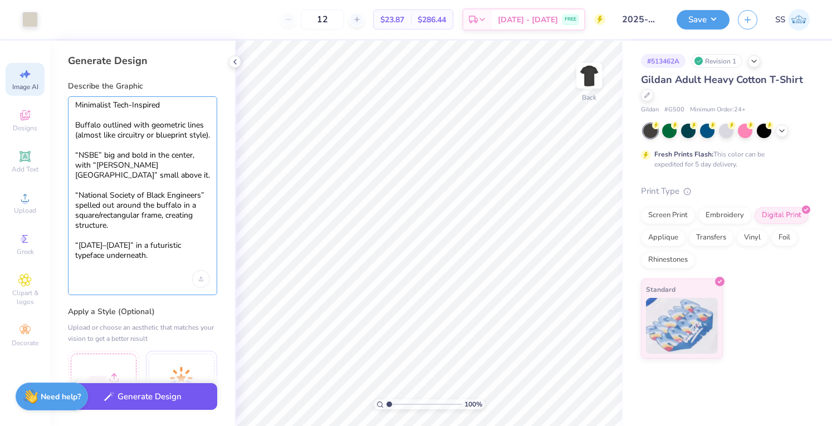
type textarea "Minimalist Tech-Inspired Buffalo outlined with geometric lines (almost like cir…"
click at [148, 394] on button "Generate Design" at bounding box center [142, 396] width 149 height 27
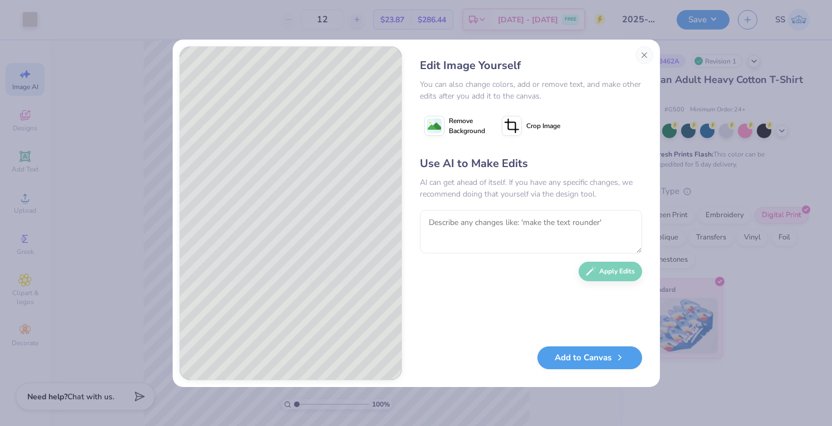
click at [477, 119] on span "Remove Background" at bounding box center [467, 126] width 36 height 20
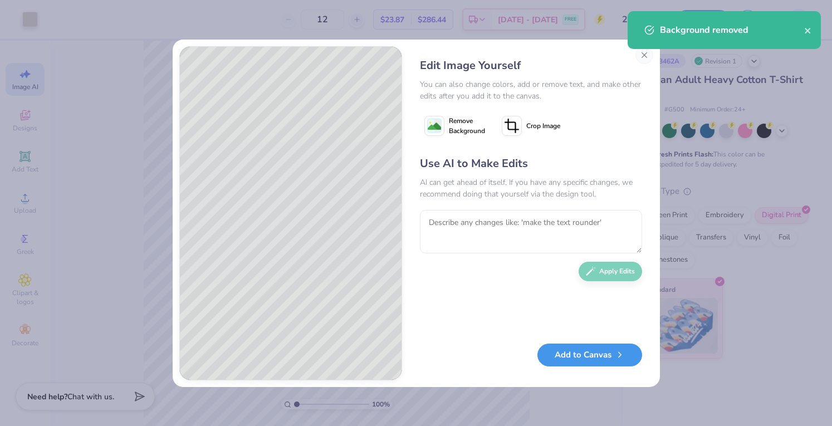
click at [590, 357] on button "Add to Canvas" at bounding box center [589, 355] width 105 height 23
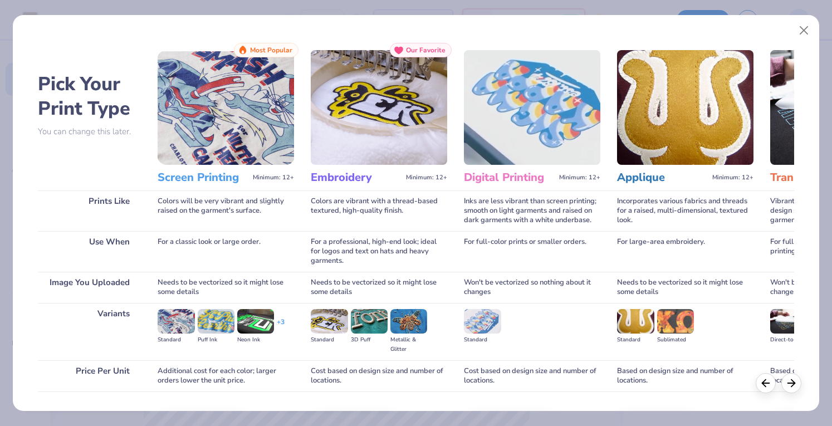
scroll to position [73, 0]
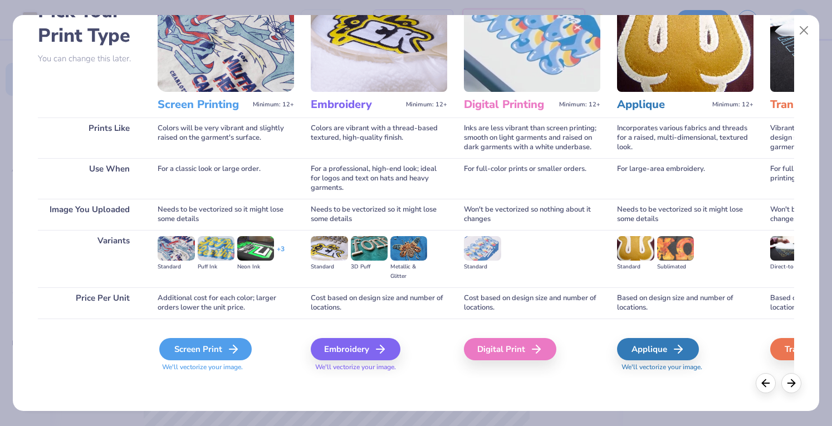
drag, startPoint x: 227, startPoint y: 330, endPoint x: 223, endPoint y: 340, distance: 11.0
click at [223, 340] on div "Screen Print We'll vectorize your image." at bounding box center [226, 349] width 136 height 60
click at [223, 340] on div "Screen Print" at bounding box center [205, 349] width 92 height 22
click at [219, 345] on div "Screen Print" at bounding box center [205, 349] width 92 height 22
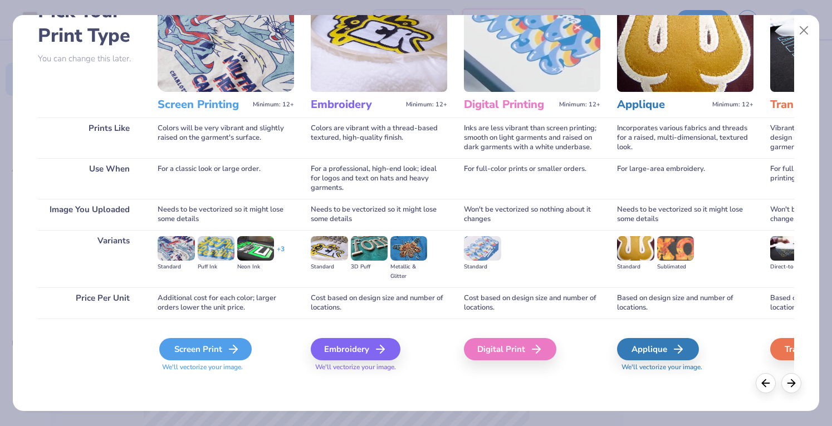
click at [219, 345] on div "Screen Print" at bounding box center [205, 349] width 92 height 22
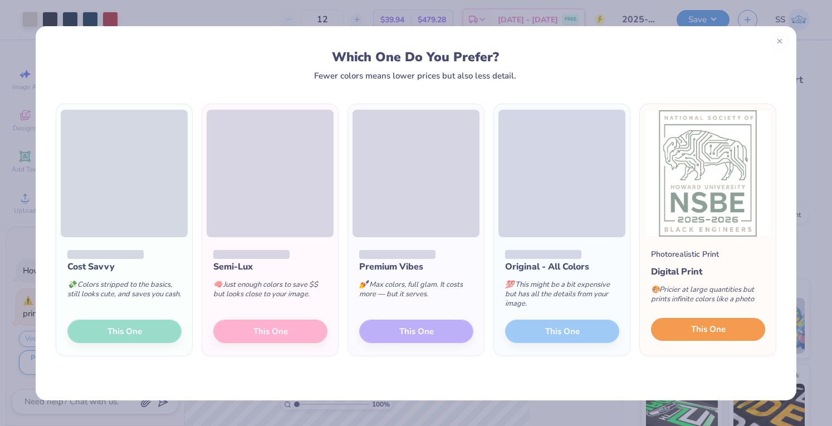
click at [693, 332] on span "This One" at bounding box center [708, 329] width 35 height 13
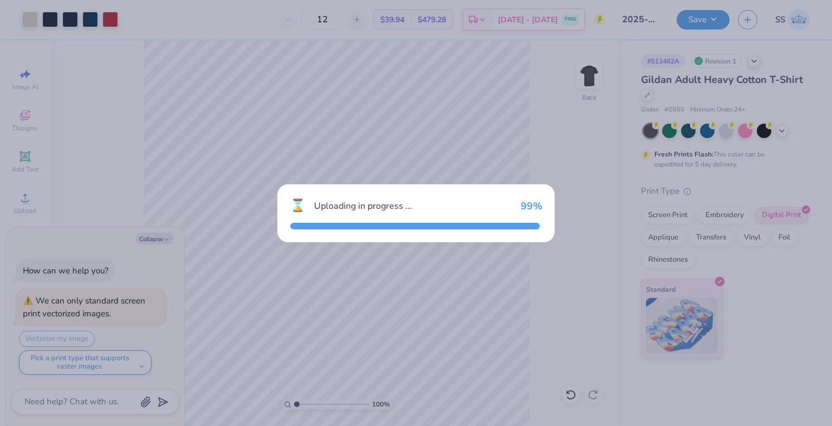
type textarea "x"
